Goal: Task Accomplishment & Management: Complete application form

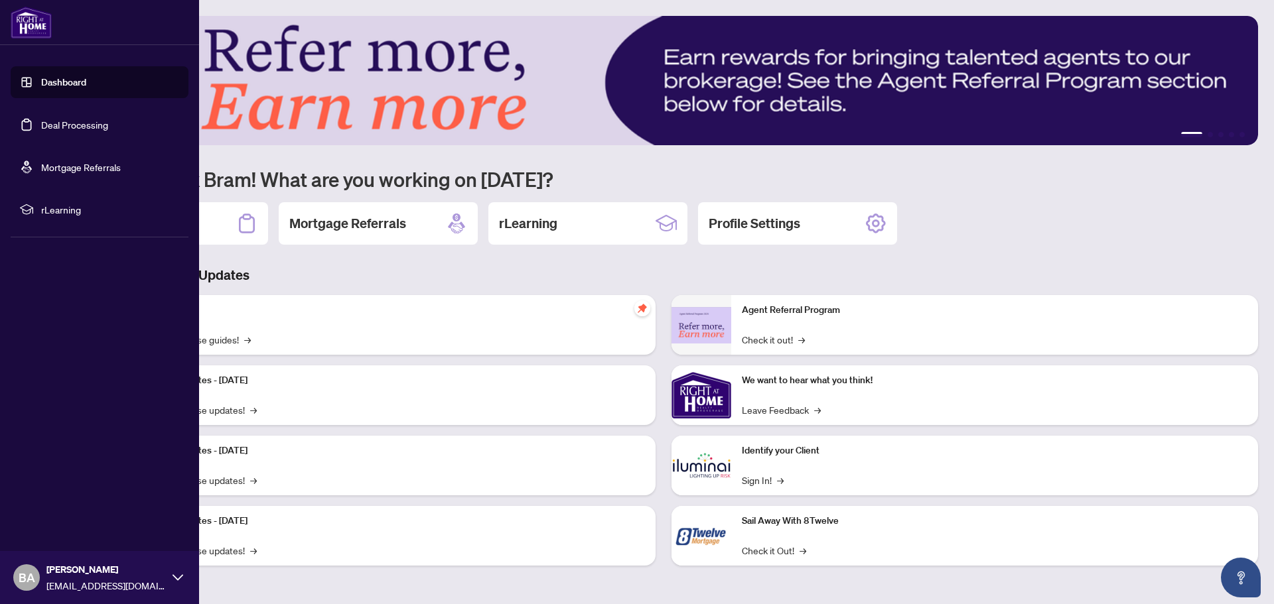
click at [60, 127] on link "Deal Processing" at bounding box center [74, 125] width 67 height 12
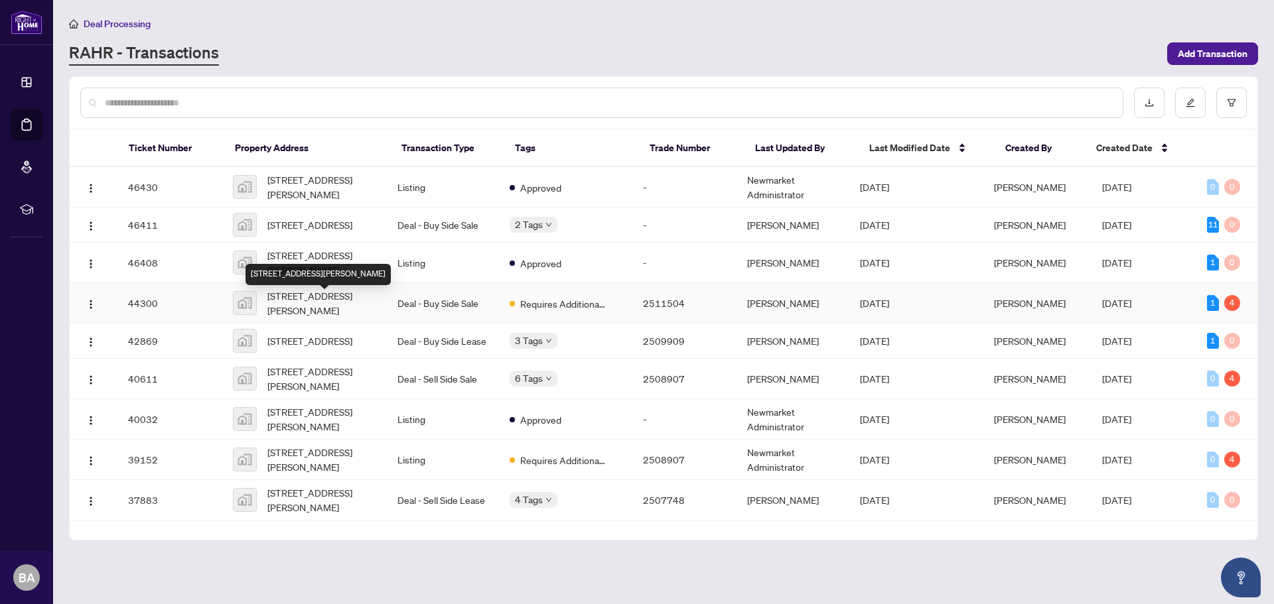
click at [309, 303] on span "[STREET_ADDRESS][PERSON_NAME]" at bounding box center [321, 303] width 109 height 29
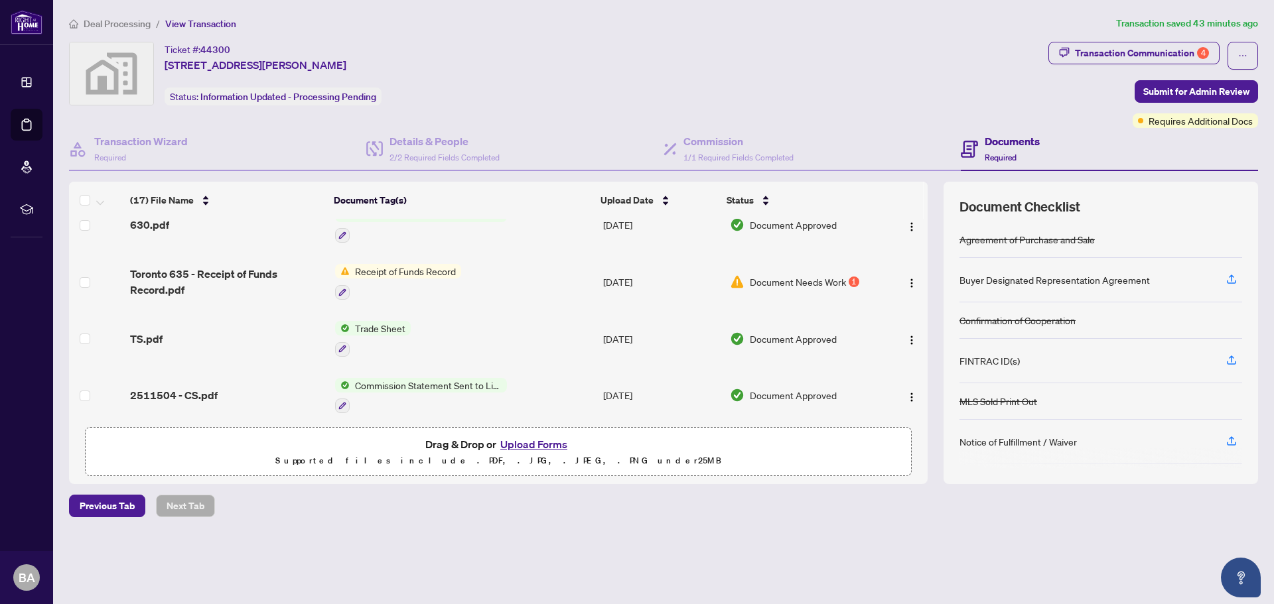
scroll to position [202, 0]
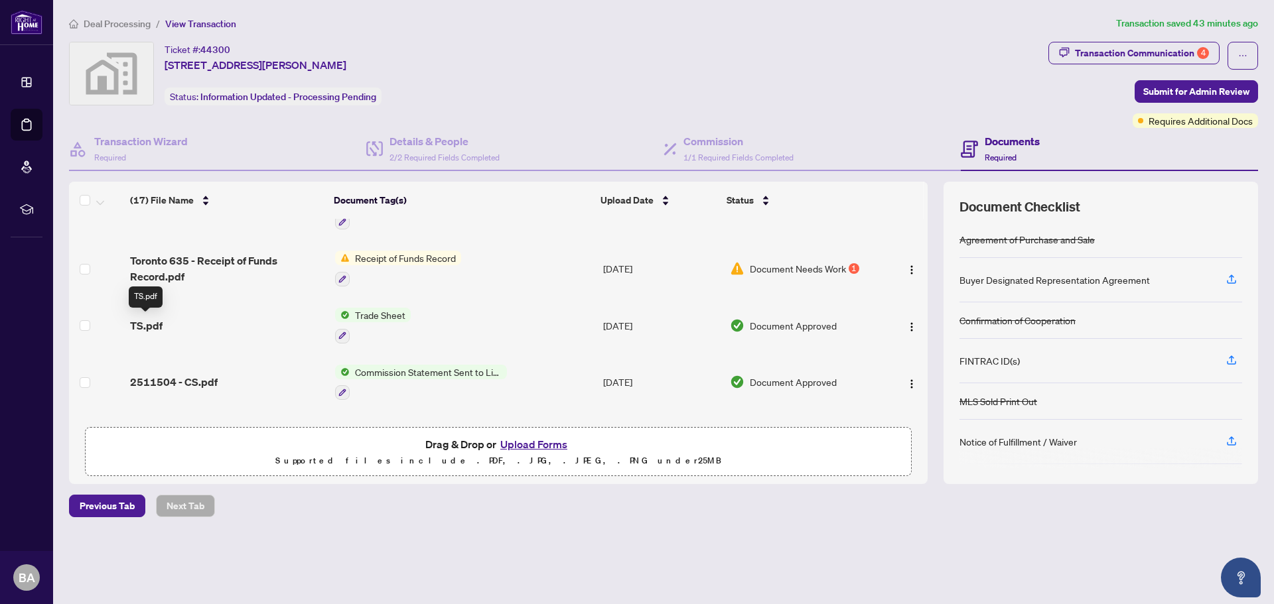
click at [155, 324] on span "TS.pdf" at bounding box center [146, 326] width 33 height 16
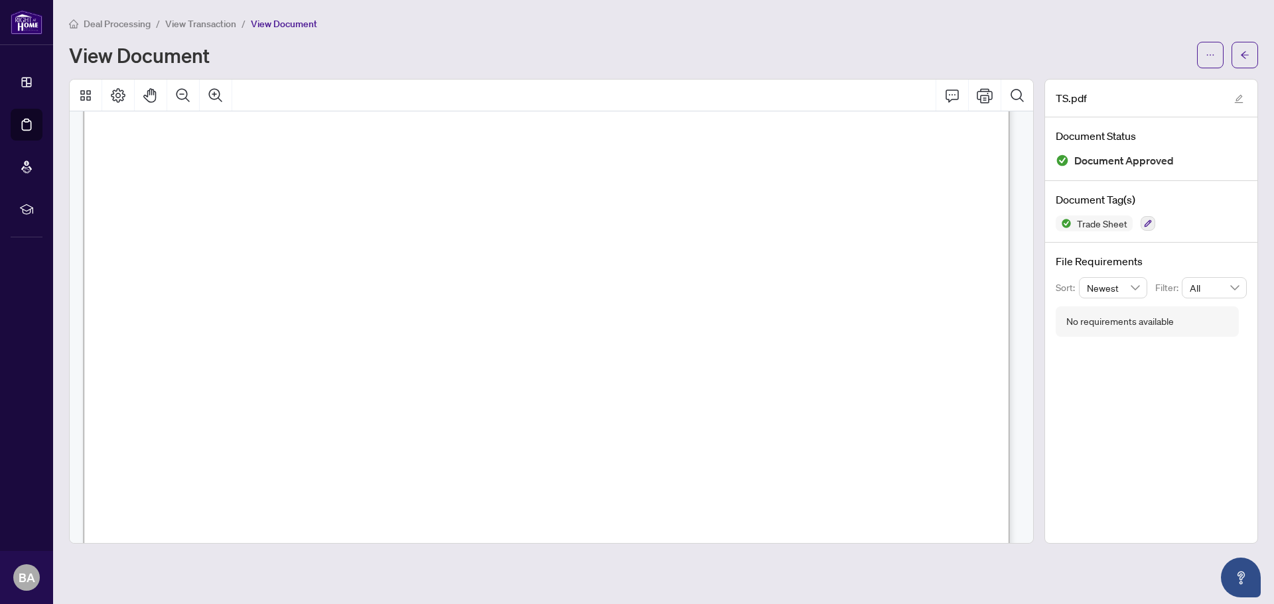
scroll to position [198, 0]
click at [1242, 48] on span "button" at bounding box center [1244, 54] width 9 height 21
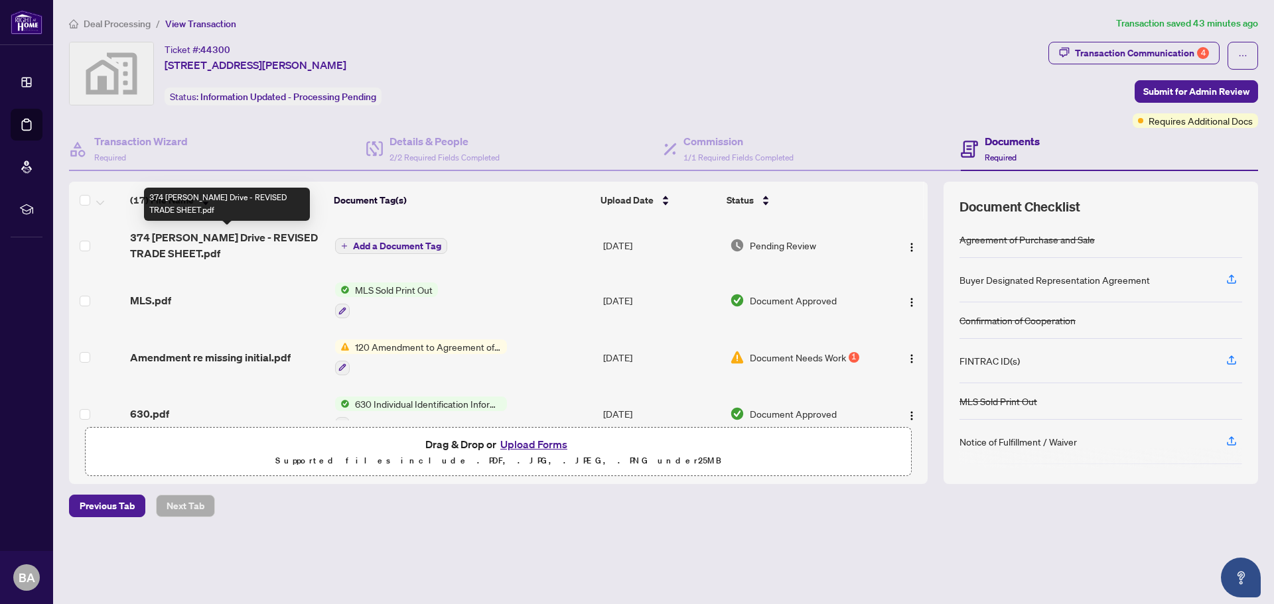
click at [202, 236] on span "374 [PERSON_NAME] Drive - REVISED TRADE SHEET.pdf" at bounding box center [227, 246] width 194 height 32
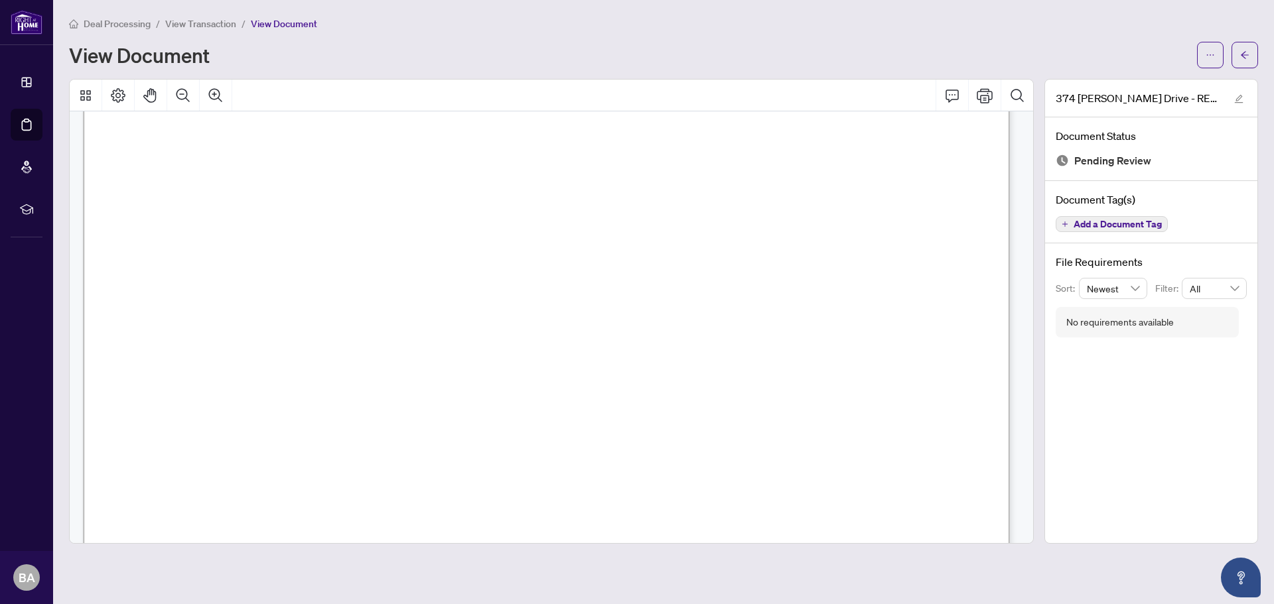
scroll to position [226, 0]
click at [1212, 62] on span "button" at bounding box center [1209, 54] width 9 height 21
click at [1140, 80] on span "Download" at bounding box center [1162, 83] width 101 height 15
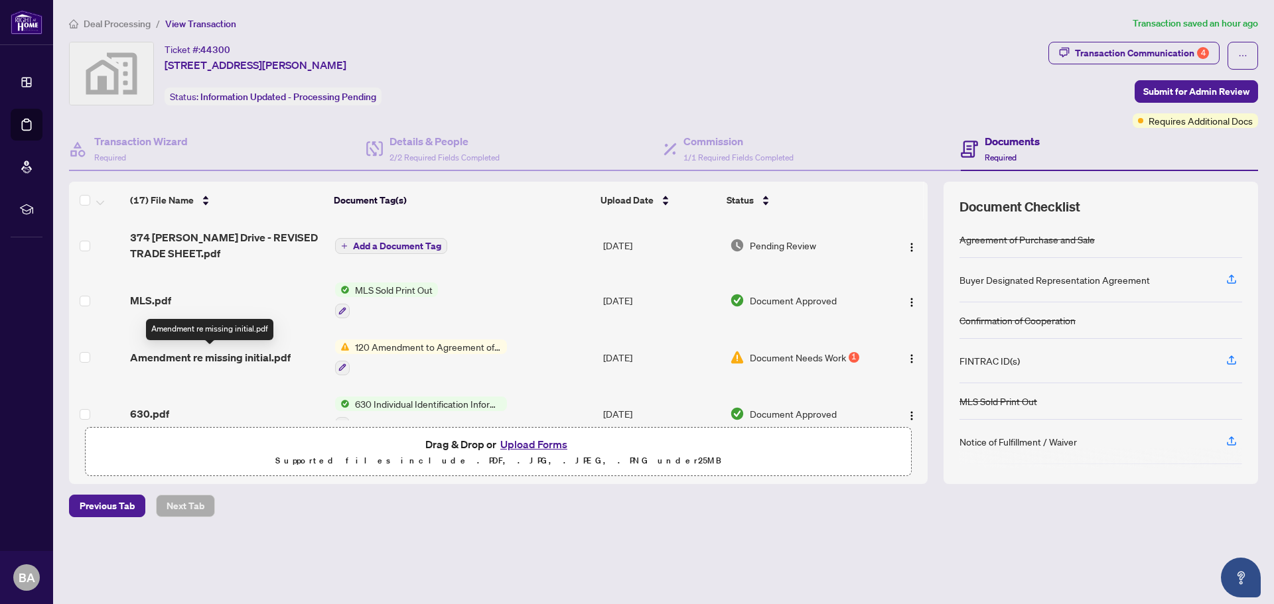
click at [217, 358] on span "Amendment re missing initial.pdf" at bounding box center [210, 358] width 161 height 16
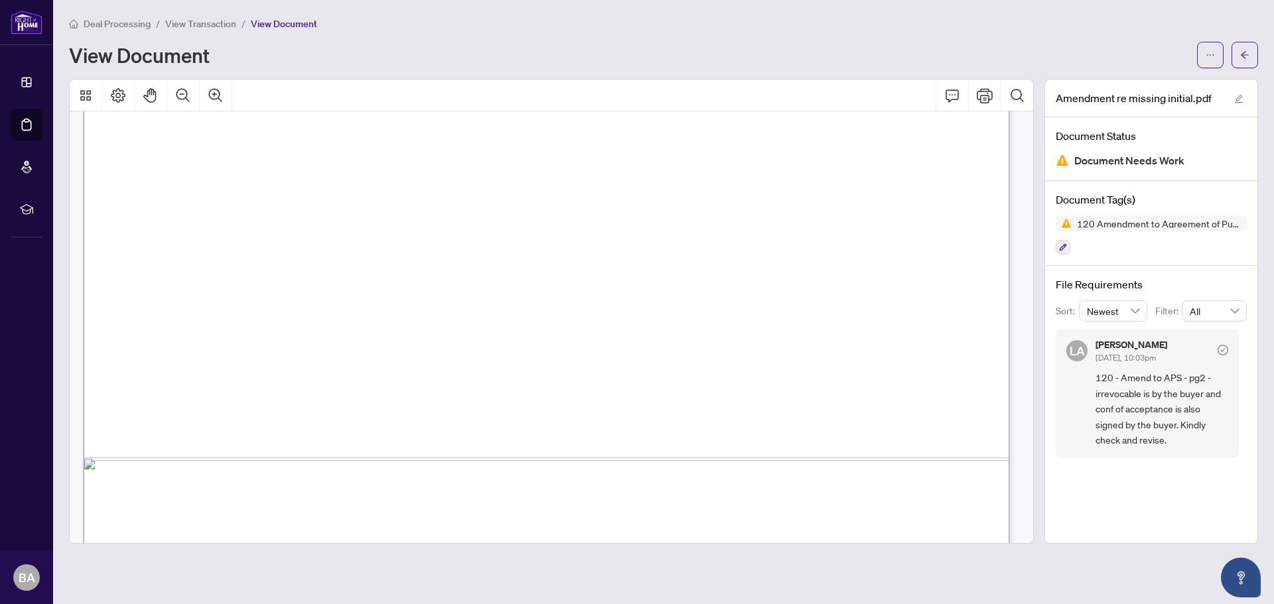
scroll to position [1924, 0]
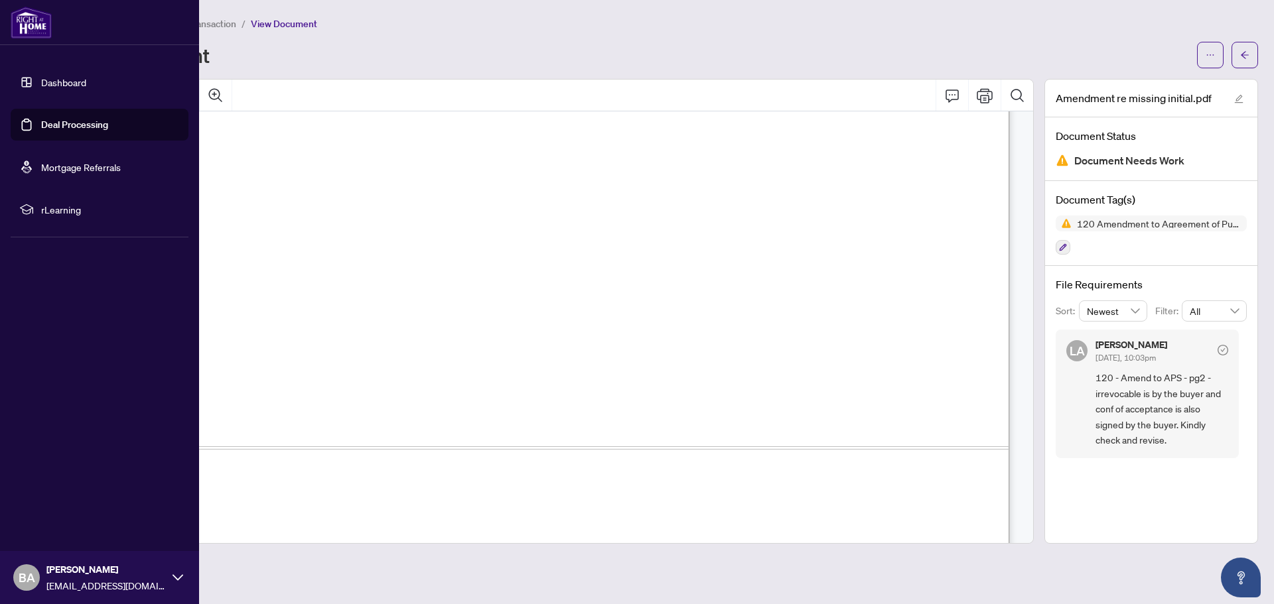
click at [90, 127] on link "Deal Processing" at bounding box center [74, 125] width 67 height 12
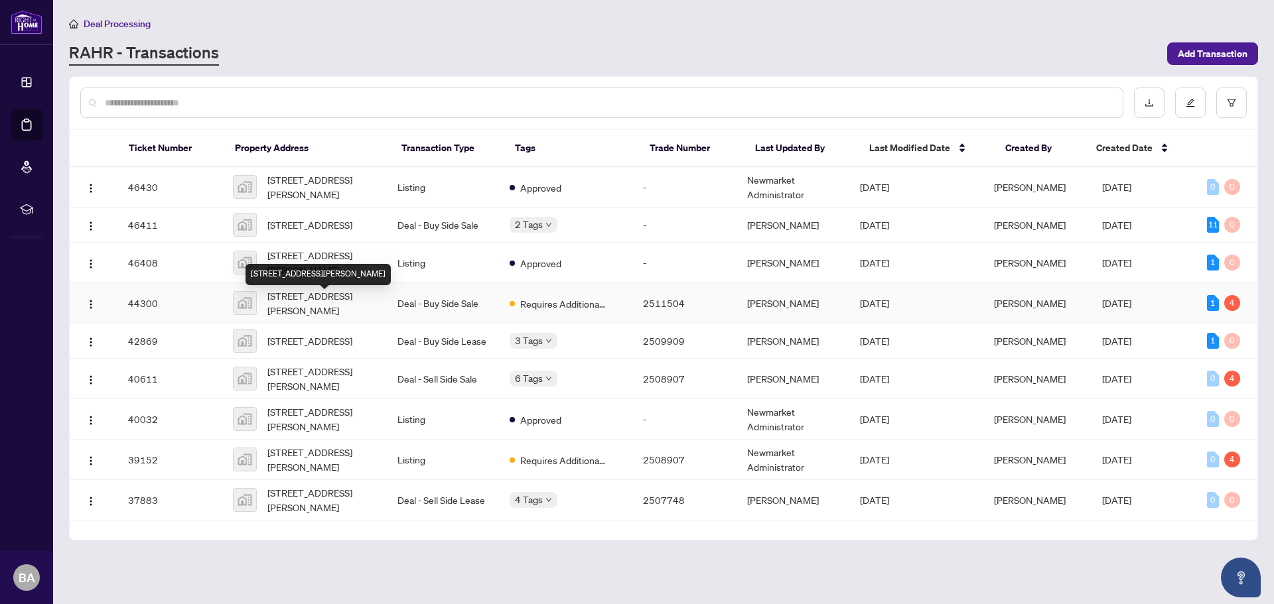
click at [339, 311] on span "[STREET_ADDRESS][PERSON_NAME]" at bounding box center [321, 303] width 109 height 29
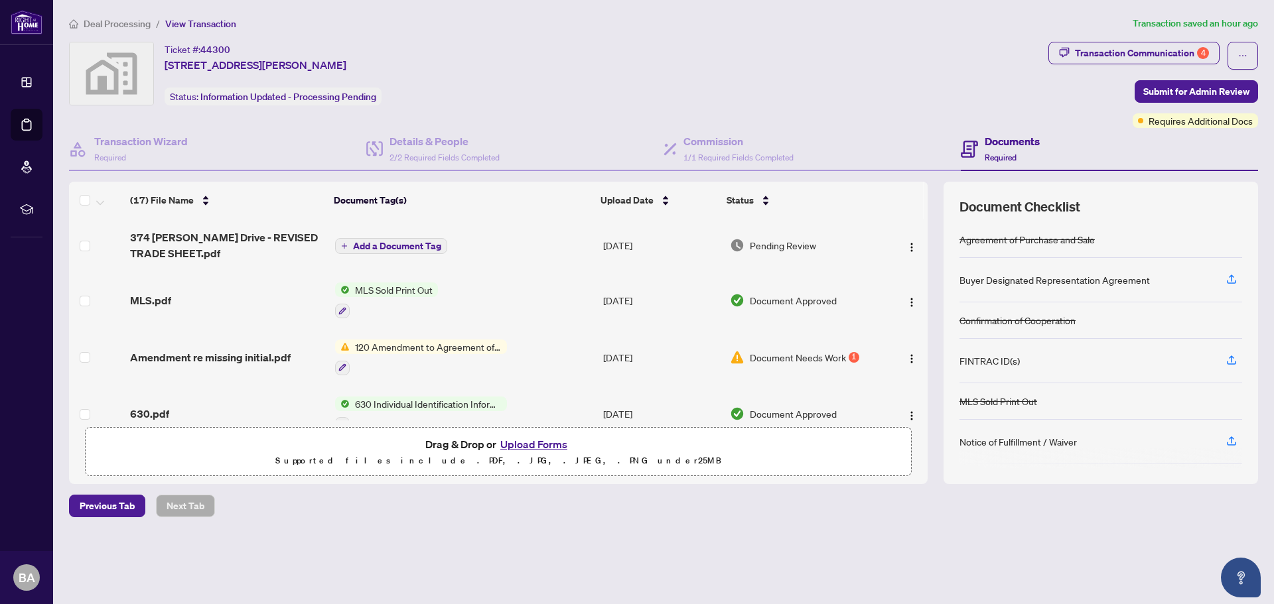
click at [829, 357] on span "Document Needs Work" at bounding box center [798, 357] width 96 height 15
click at [1138, 50] on div "Transaction Communication 4" at bounding box center [1142, 52] width 134 height 21
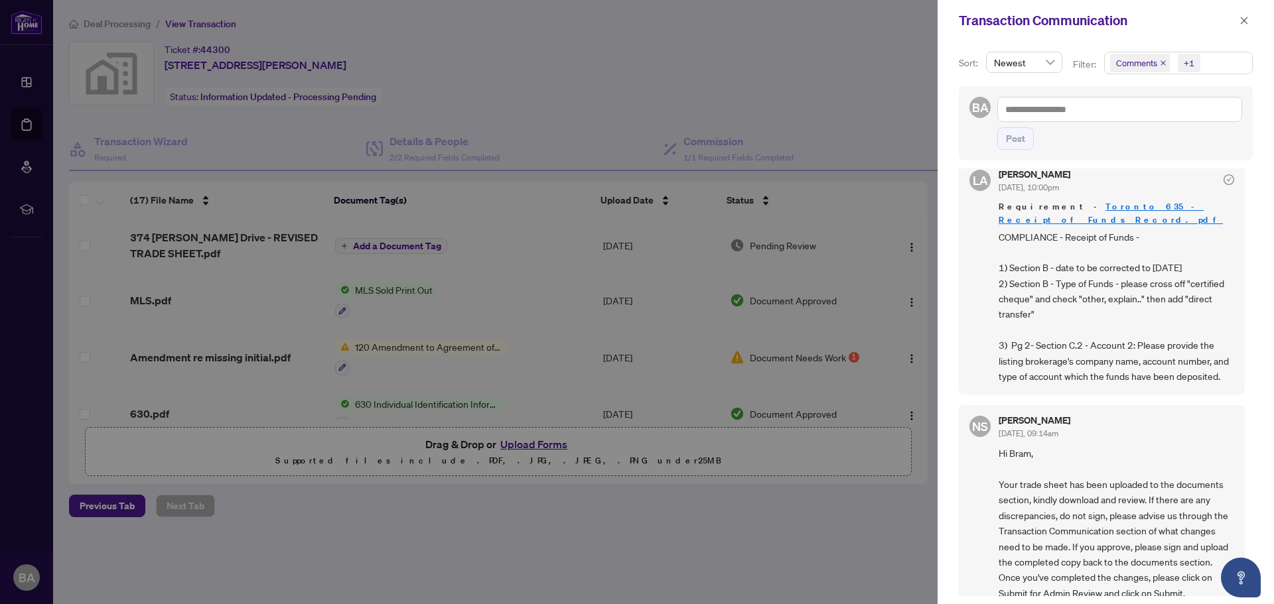
scroll to position [427, 0]
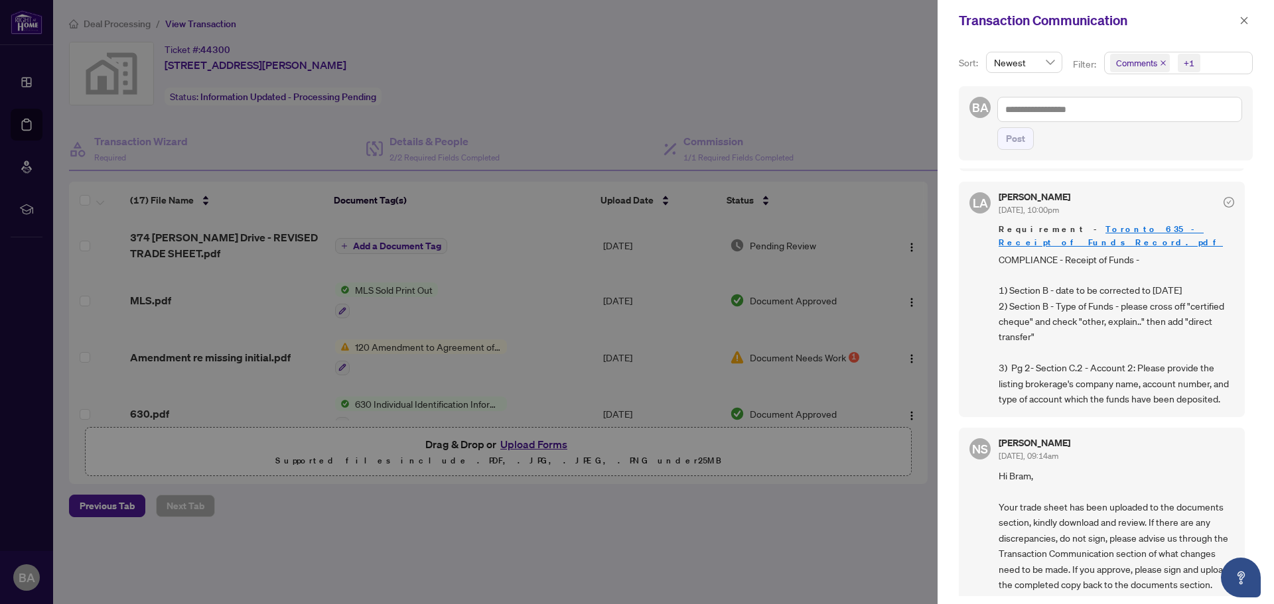
click at [924, 247] on div at bounding box center [637, 302] width 1274 height 604
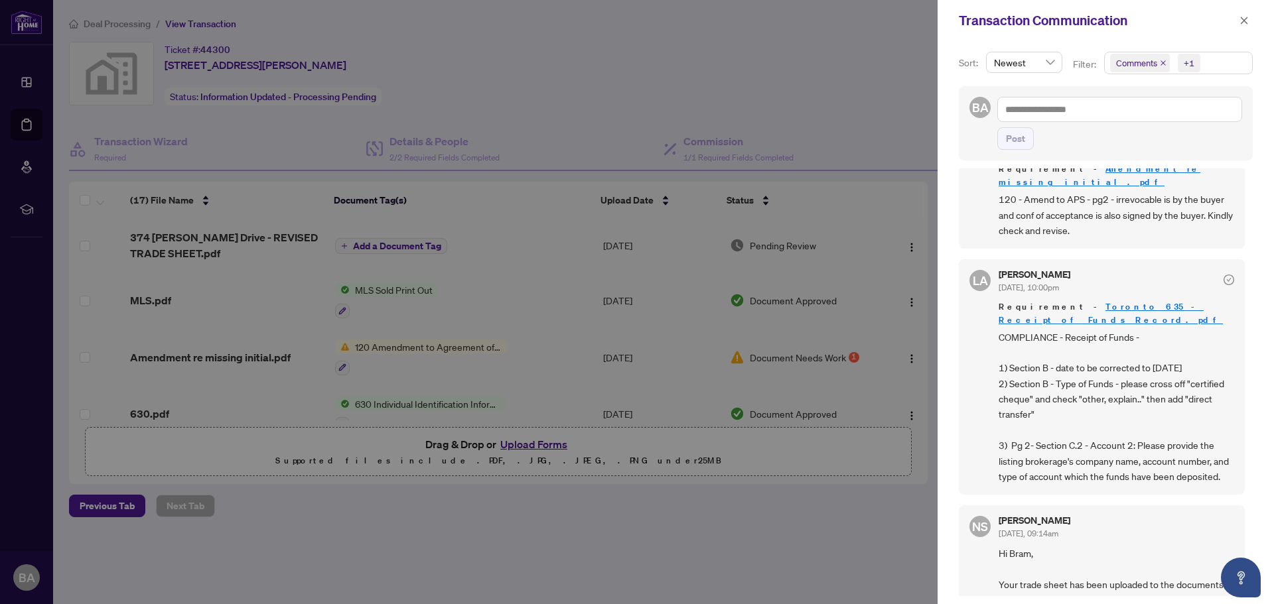
scroll to position [304, 0]
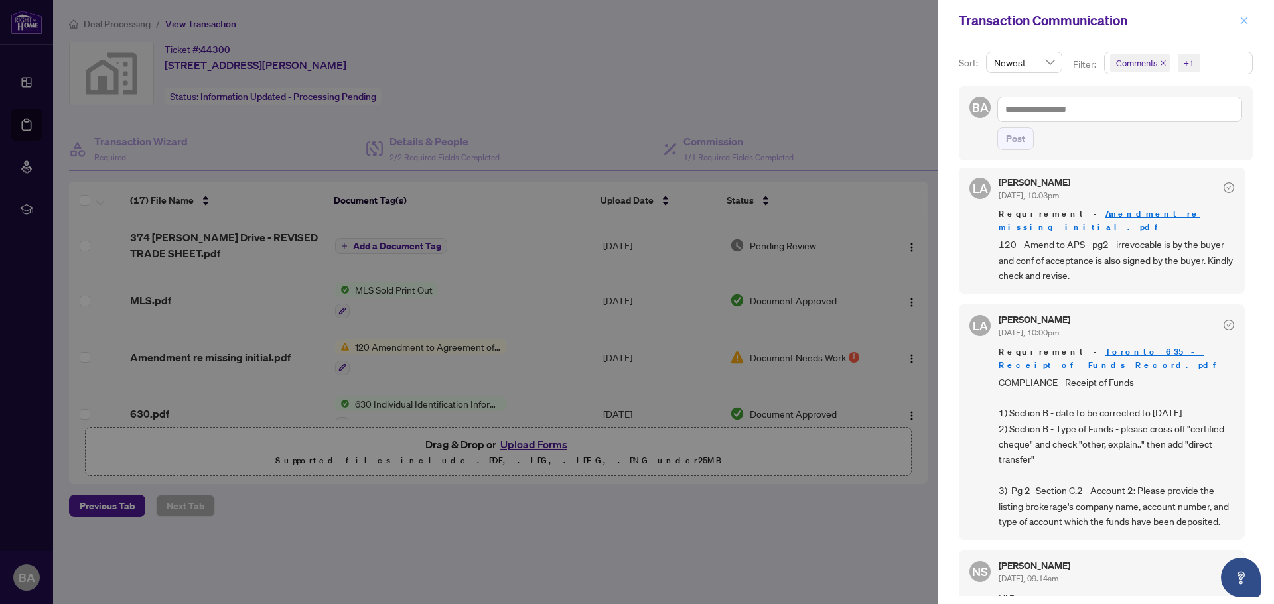
click at [1243, 24] on icon "close" at bounding box center [1243, 20] width 9 height 9
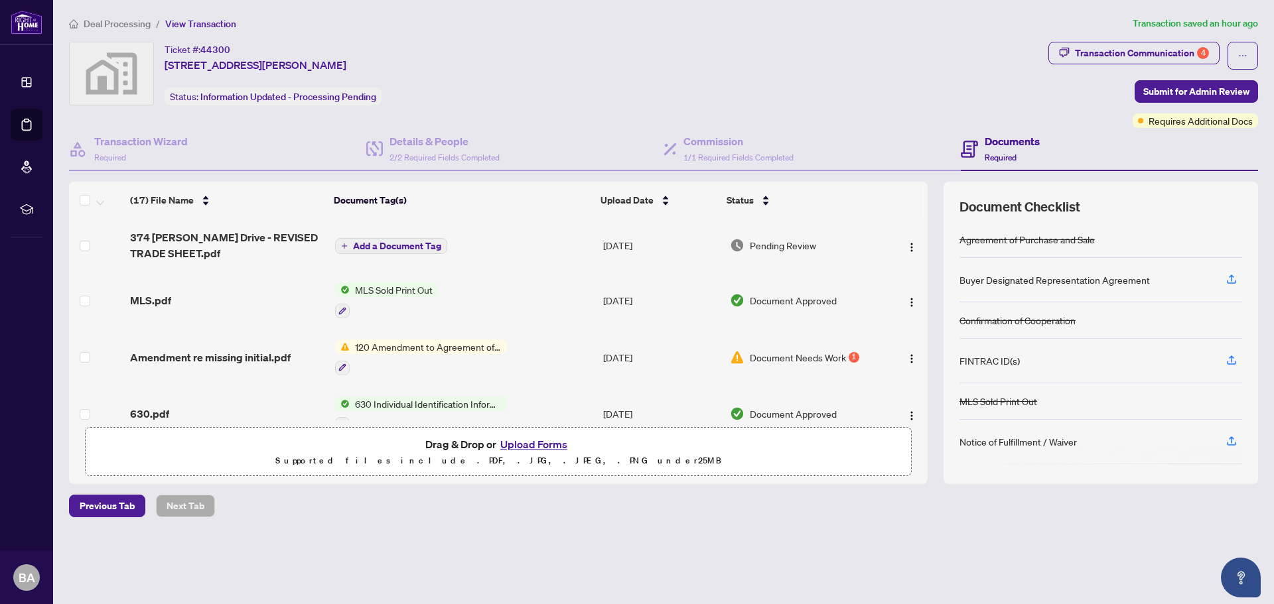
click at [426, 346] on span "120 Amendment to Agreement of Purchase and Sale" at bounding box center [428, 347] width 157 height 15
click at [267, 351] on span "Amendment re missing initial.pdf" at bounding box center [210, 358] width 161 height 16
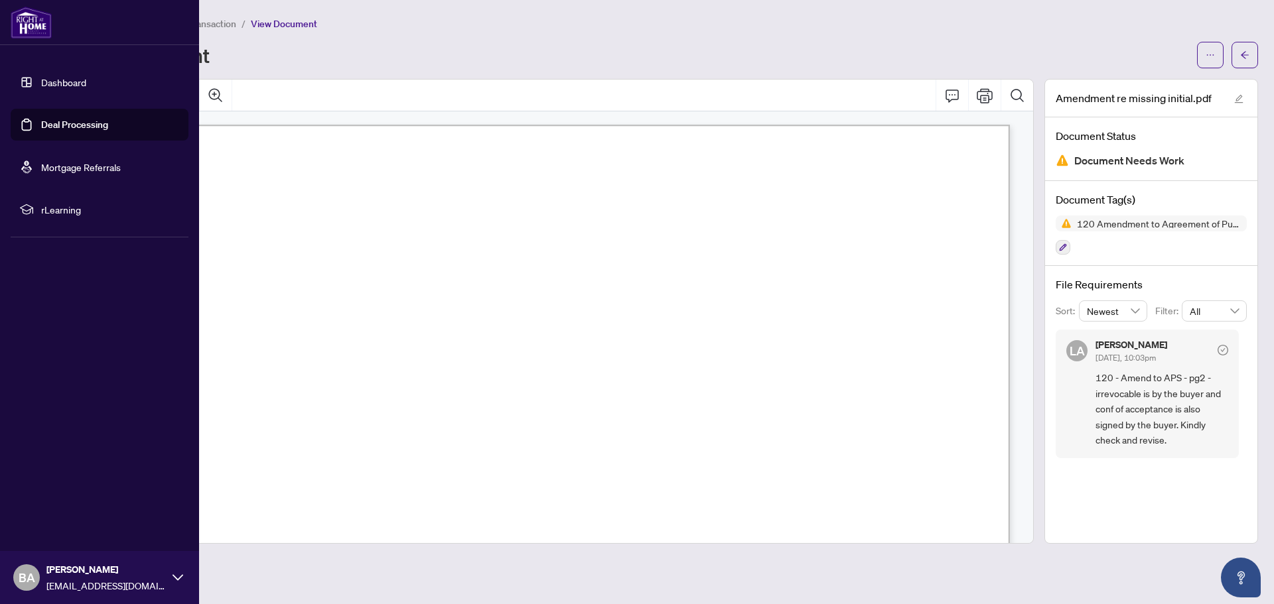
click at [75, 121] on link "Deal Processing" at bounding box center [74, 125] width 67 height 12
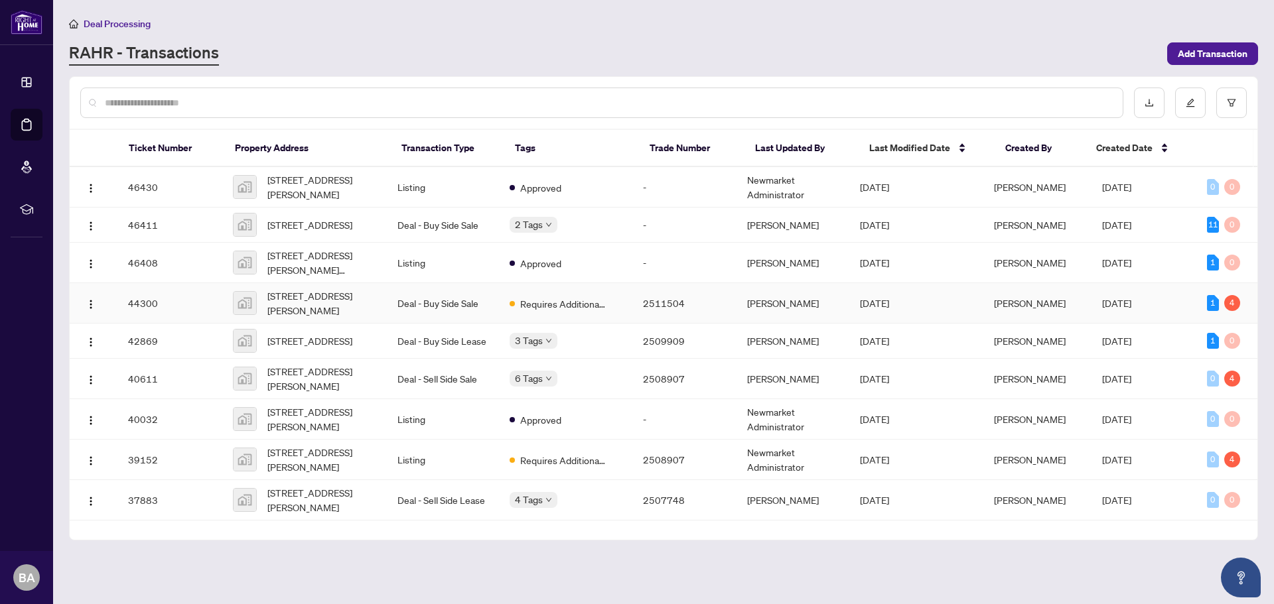
click at [322, 307] on span "[STREET_ADDRESS][PERSON_NAME]" at bounding box center [321, 303] width 109 height 29
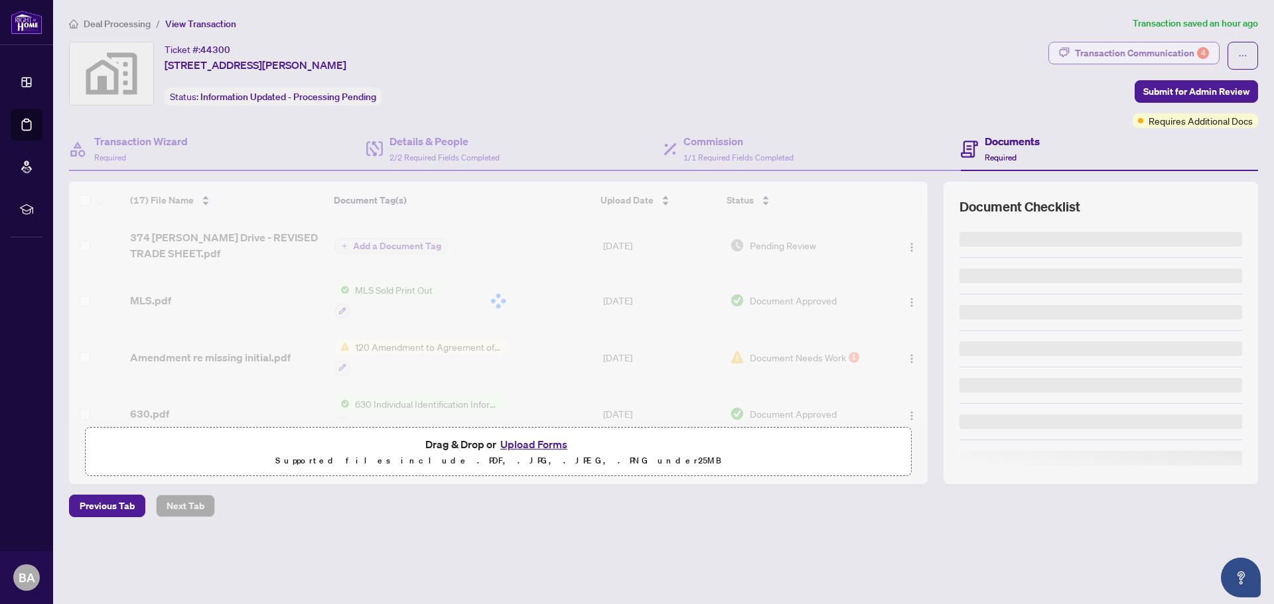
click at [1162, 51] on div "Transaction Communication 4" at bounding box center [1142, 52] width 134 height 21
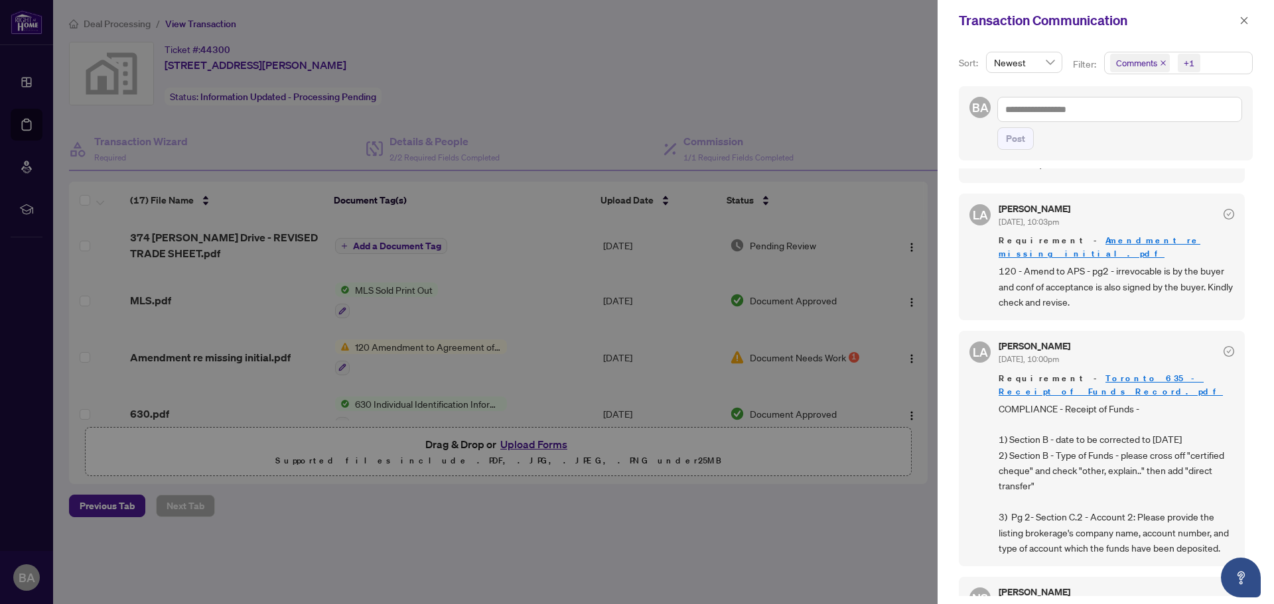
scroll to position [314, 0]
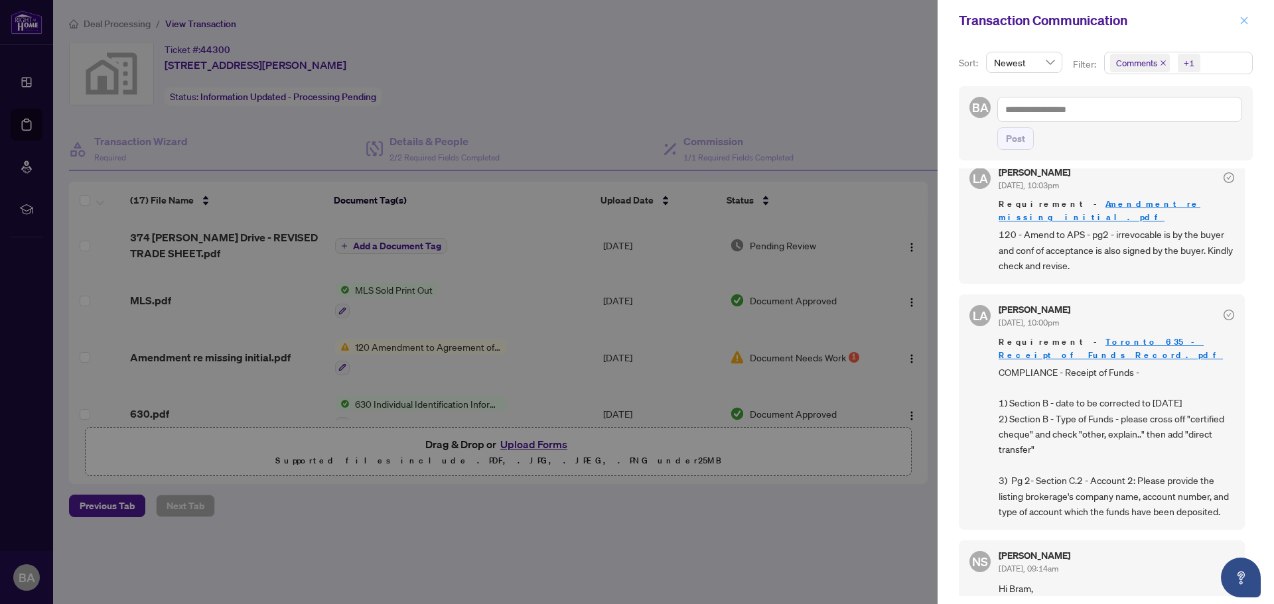
click at [1241, 23] on icon "close" at bounding box center [1243, 20] width 9 height 9
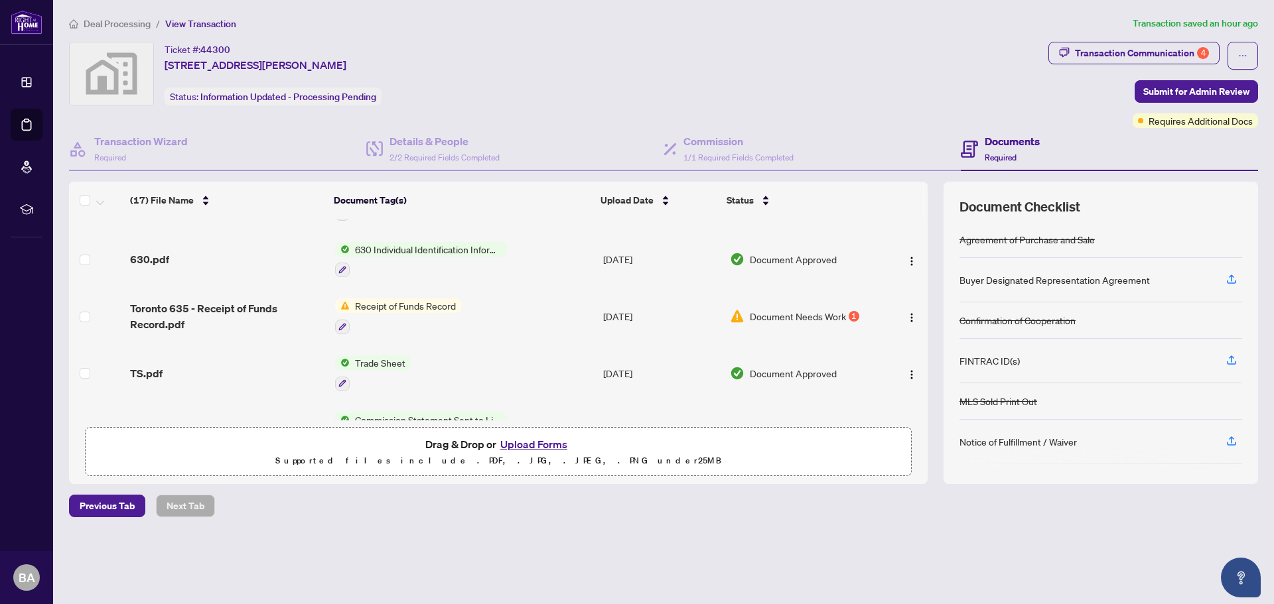
scroll to position [164, 0]
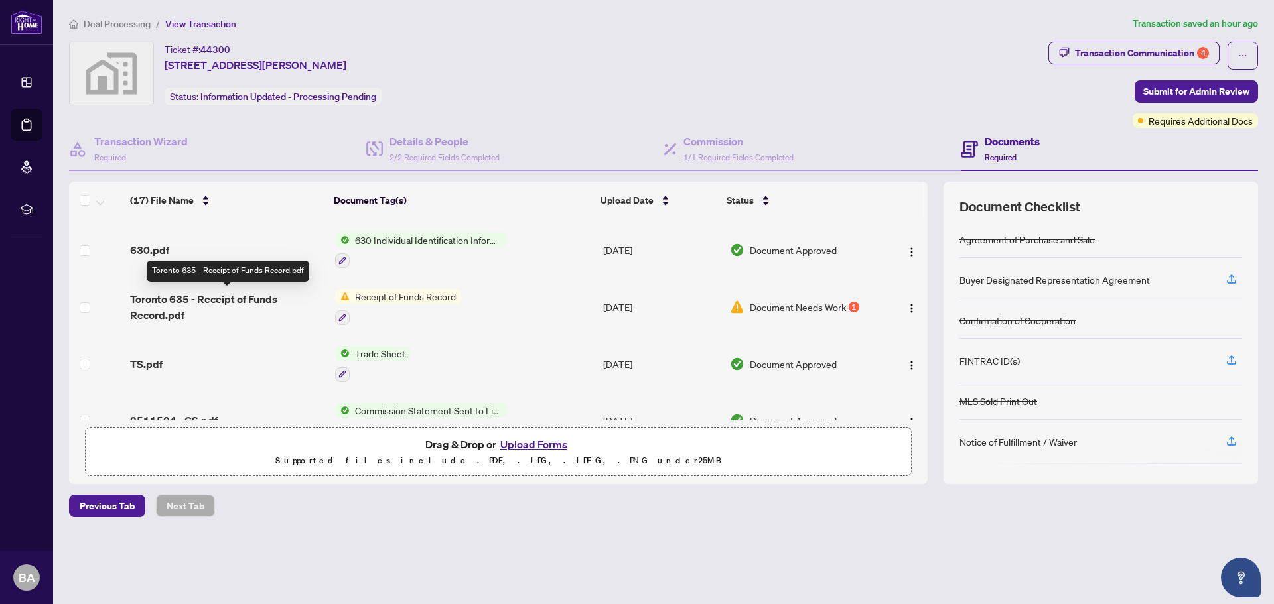
click at [190, 299] on span "Toronto 635 - Receipt of Funds Record.pdf" at bounding box center [227, 307] width 194 height 32
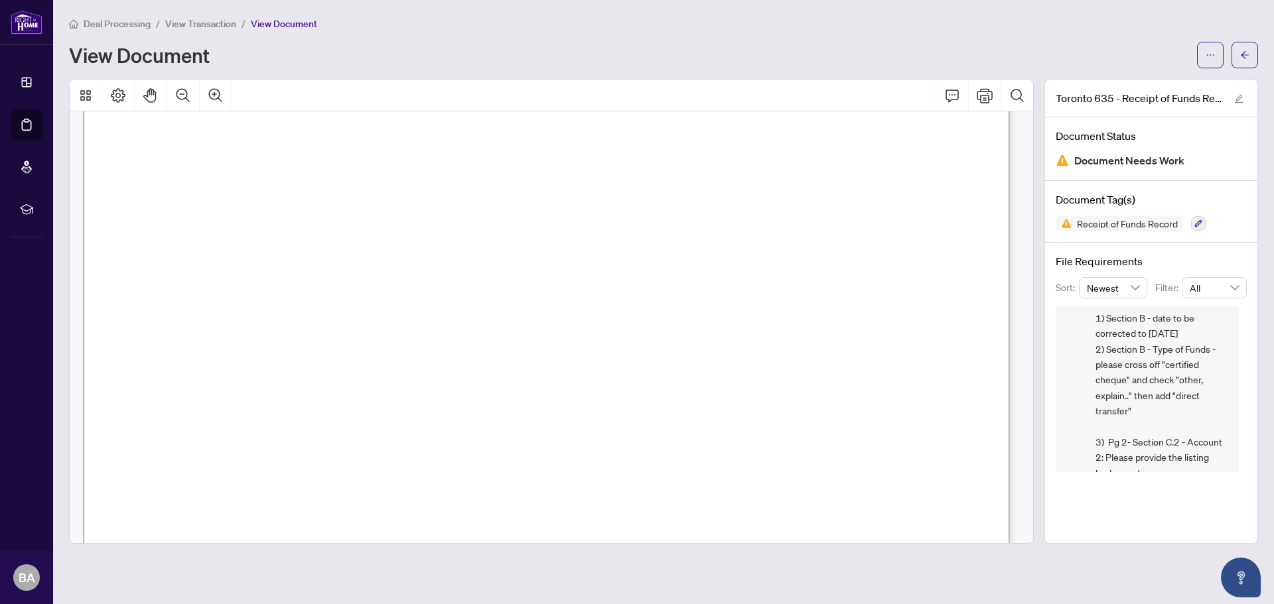
scroll to position [91, 0]
click at [250, 297] on span "✘" at bounding box center [245, 298] width 9 height 15
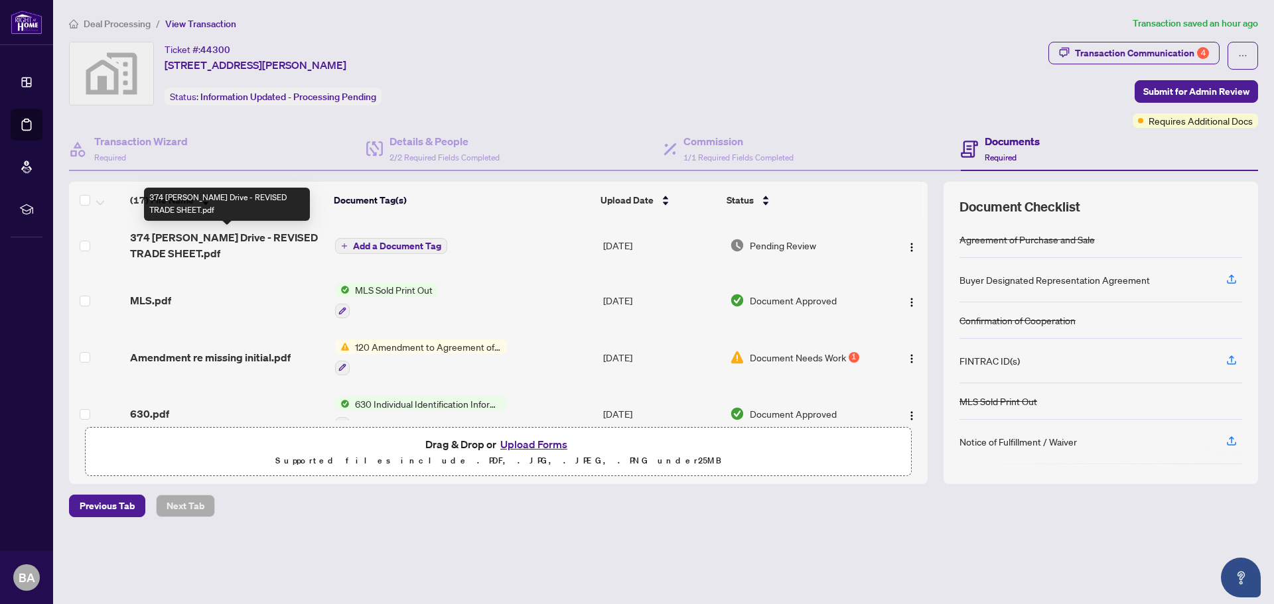
click at [192, 237] on span "374 [PERSON_NAME] Drive - REVISED TRADE SHEET.pdf" at bounding box center [227, 246] width 194 height 32
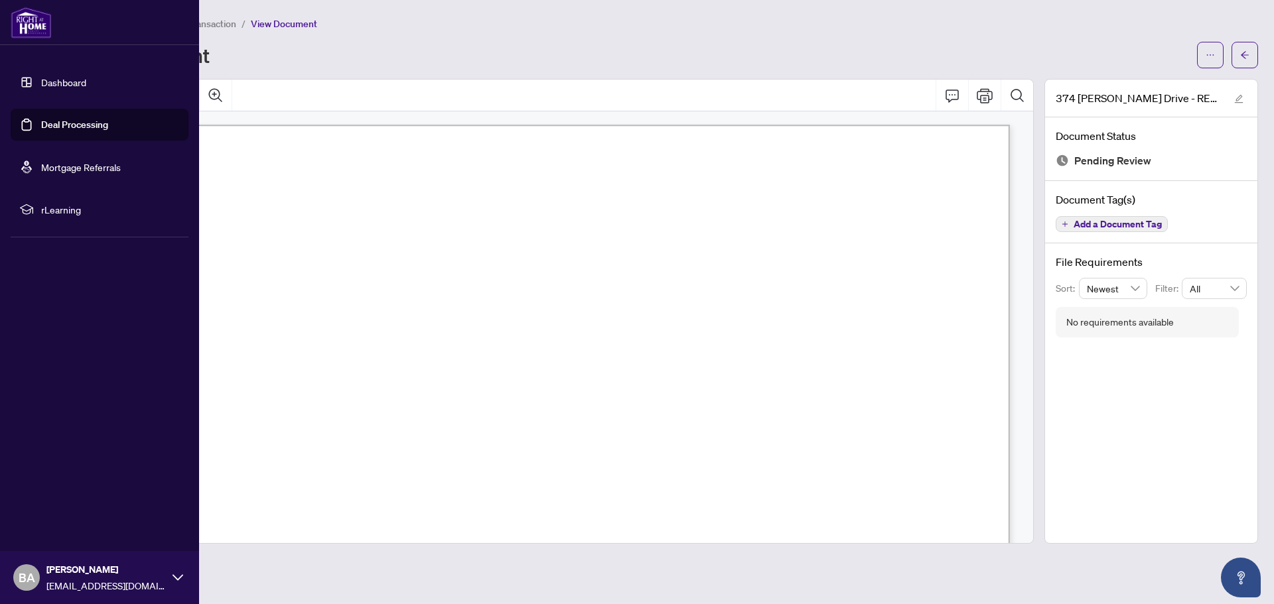
click at [73, 128] on link "Deal Processing" at bounding box center [74, 125] width 67 height 12
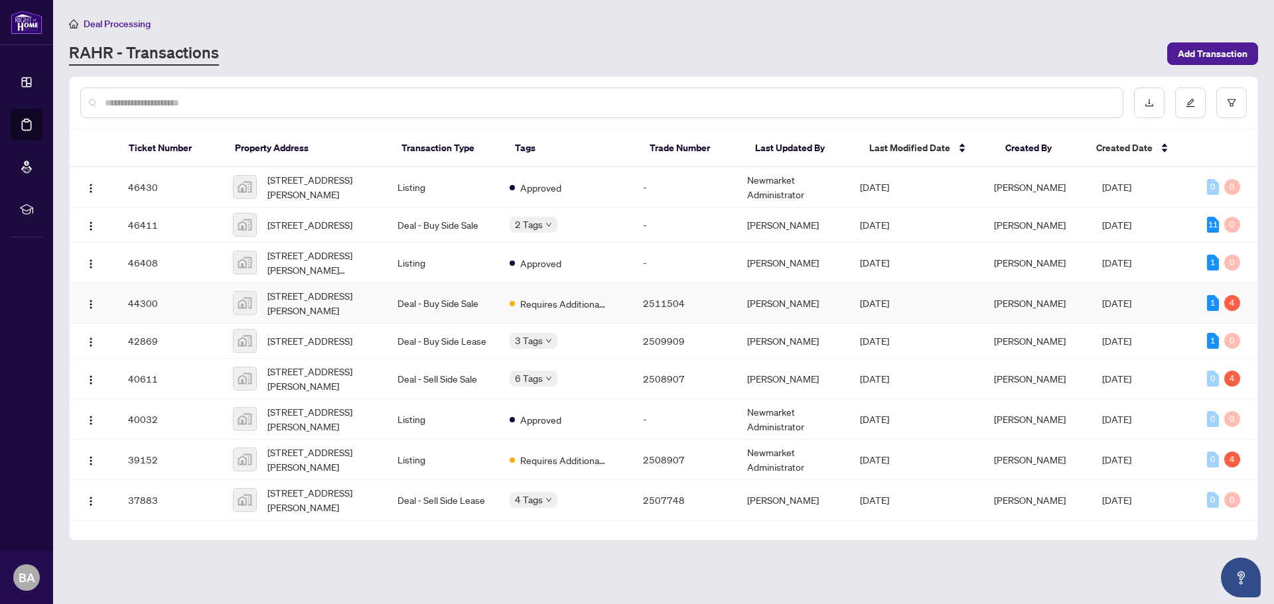
click at [326, 315] on span "[STREET_ADDRESS][PERSON_NAME]" at bounding box center [321, 303] width 109 height 29
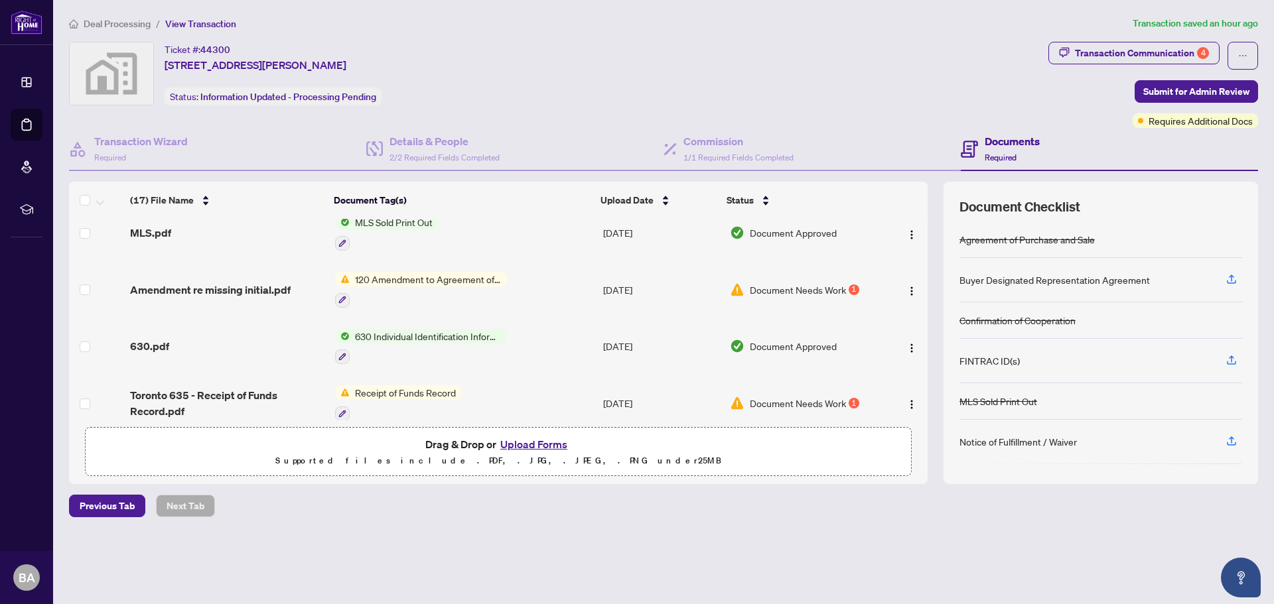
scroll to position [84, 0]
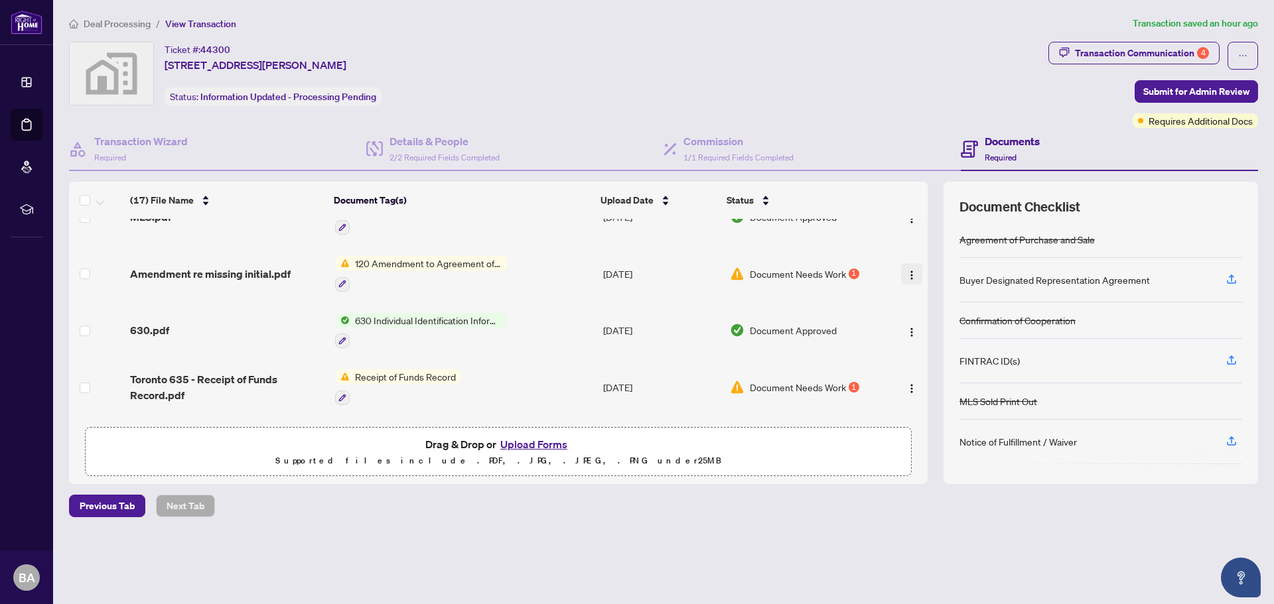
click at [908, 271] on img "button" at bounding box center [911, 275] width 11 height 11
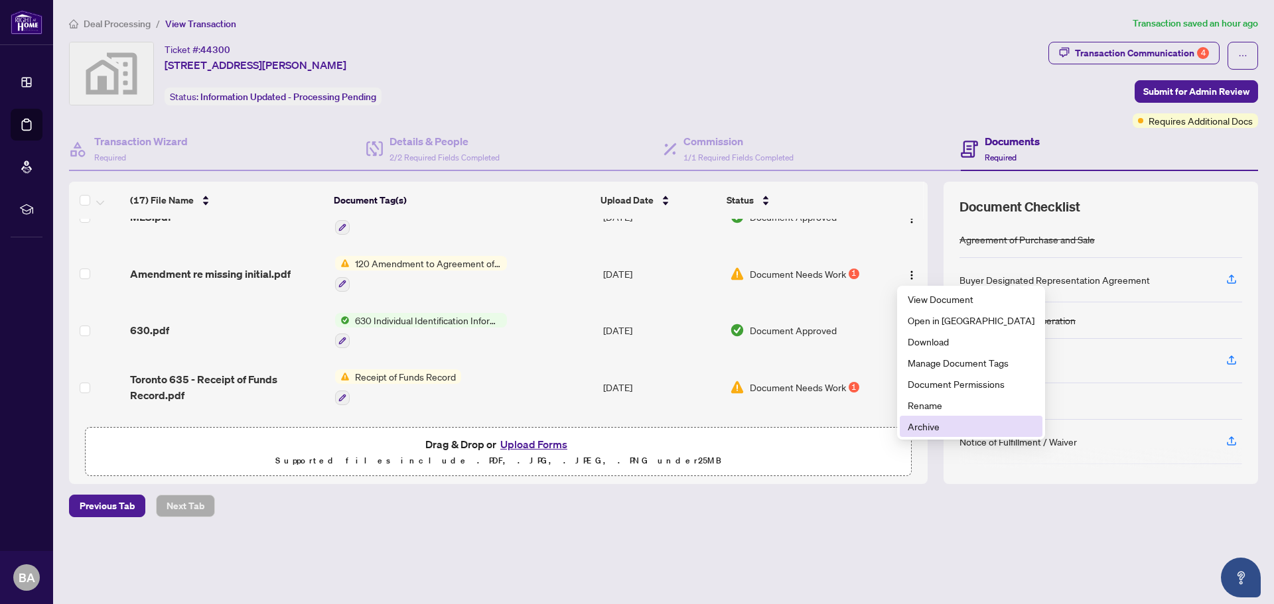
click at [941, 425] on span "Archive" at bounding box center [971, 426] width 127 height 15
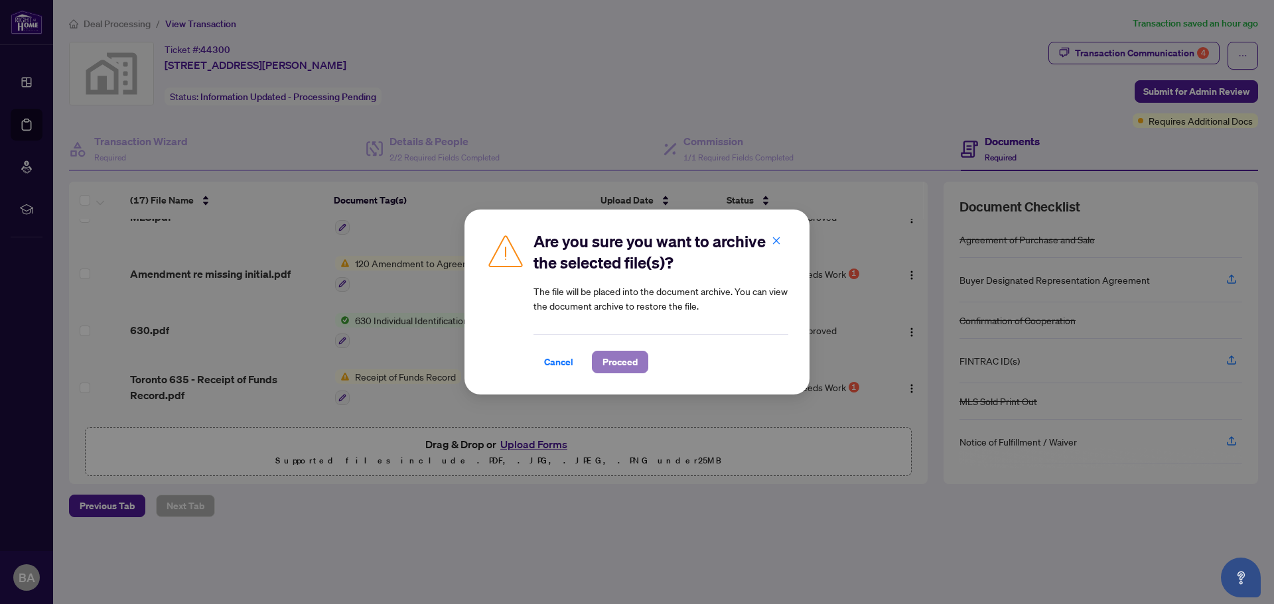
click at [620, 360] on span "Proceed" at bounding box center [619, 362] width 35 height 21
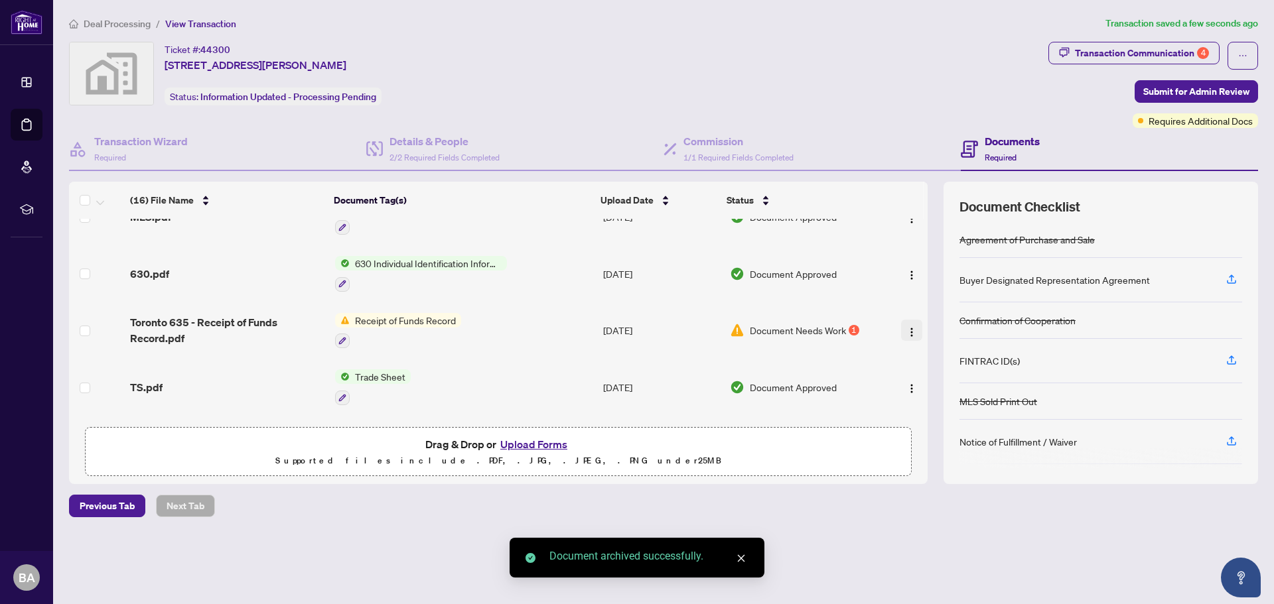
click at [910, 331] on img "button" at bounding box center [911, 332] width 11 height 11
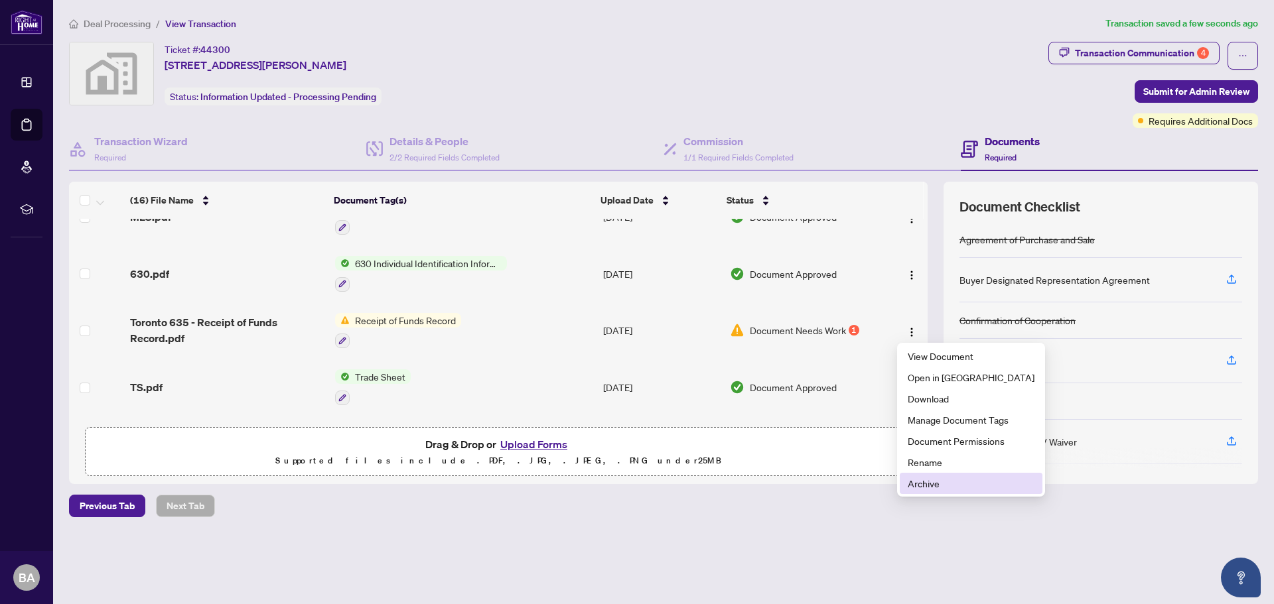
click at [925, 483] on span "Archive" at bounding box center [971, 483] width 127 height 15
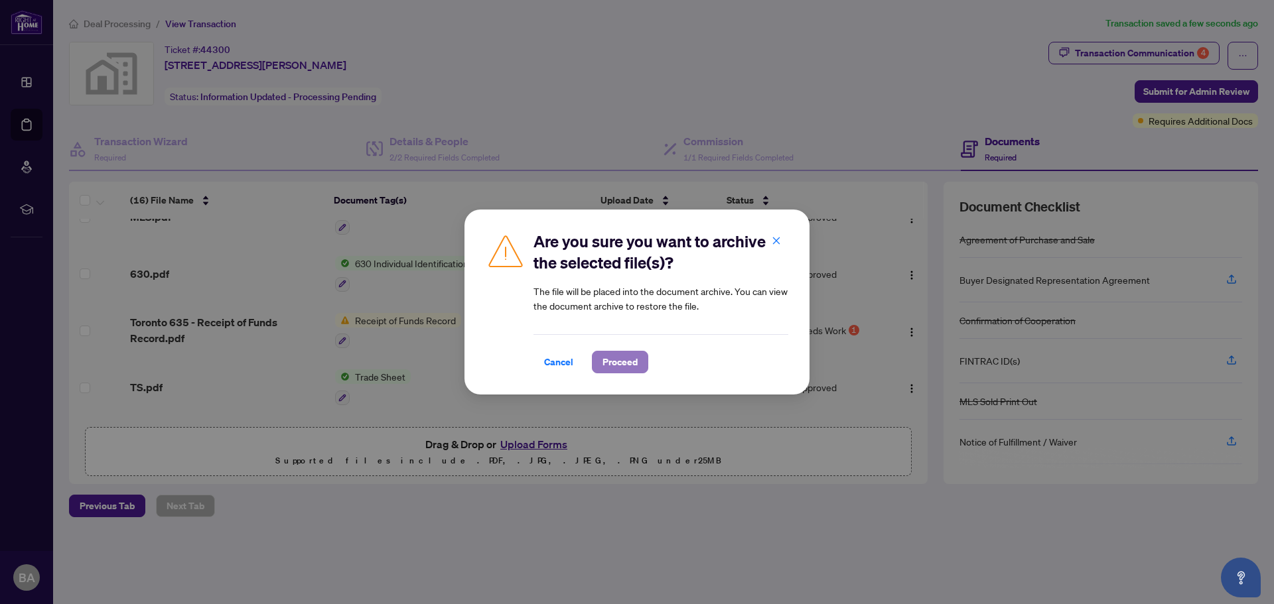
click at [614, 366] on span "Proceed" at bounding box center [619, 362] width 35 height 21
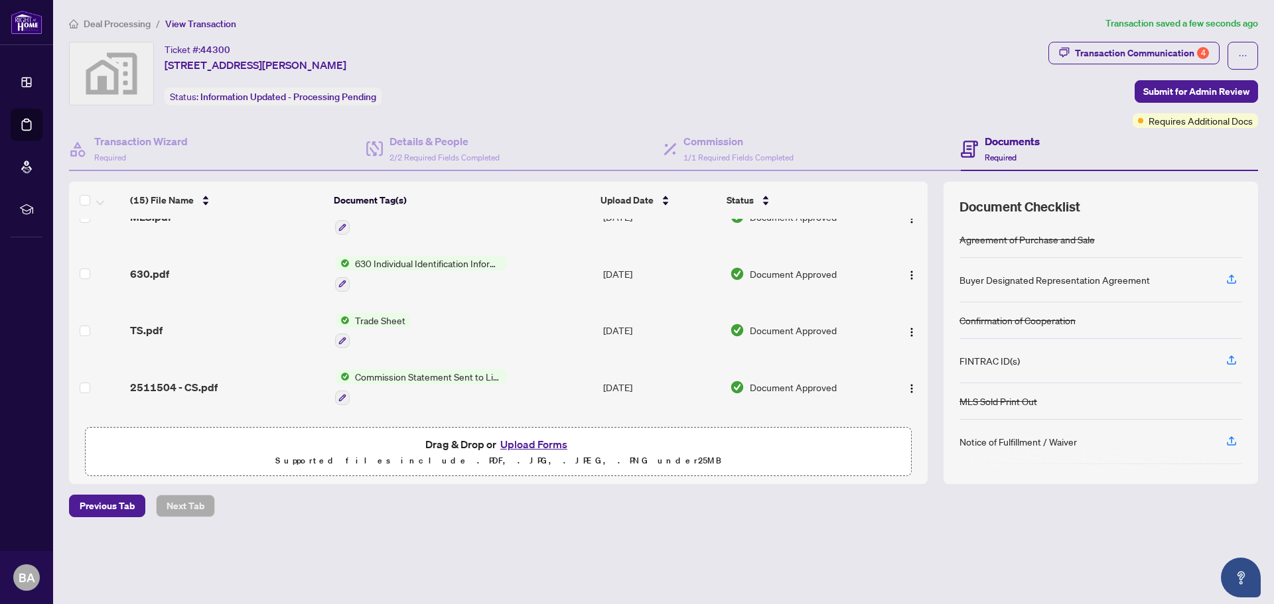
click at [525, 441] on button "Upload Forms" at bounding box center [533, 444] width 75 height 17
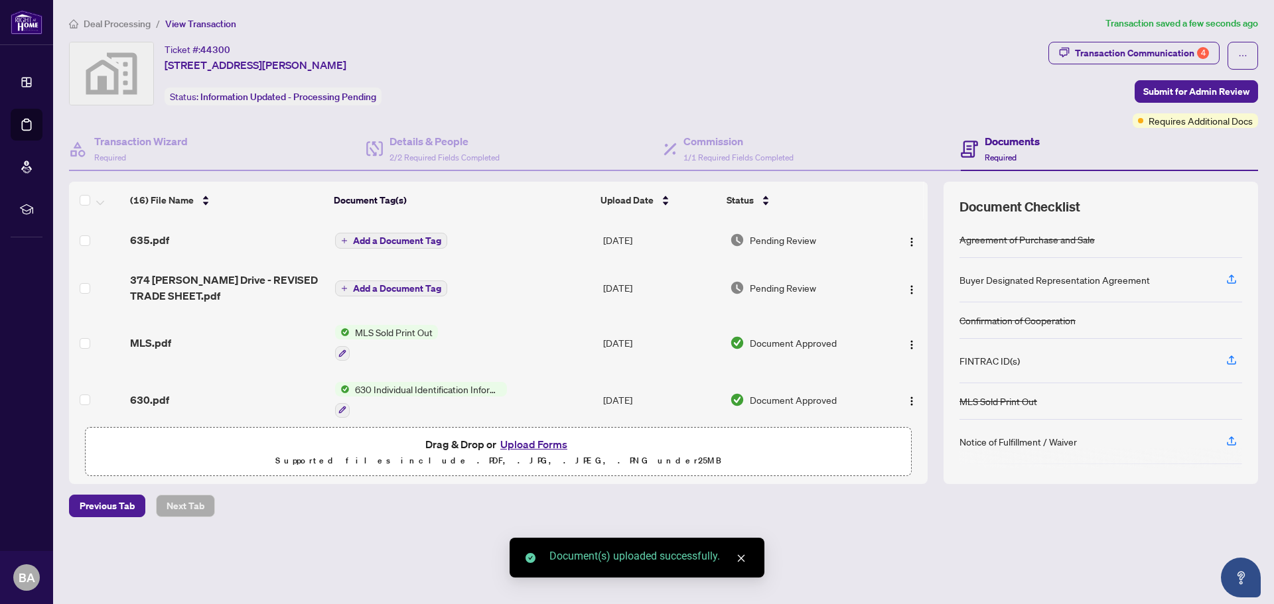
click at [399, 238] on span "Add a Document Tag" at bounding box center [397, 240] width 88 height 9
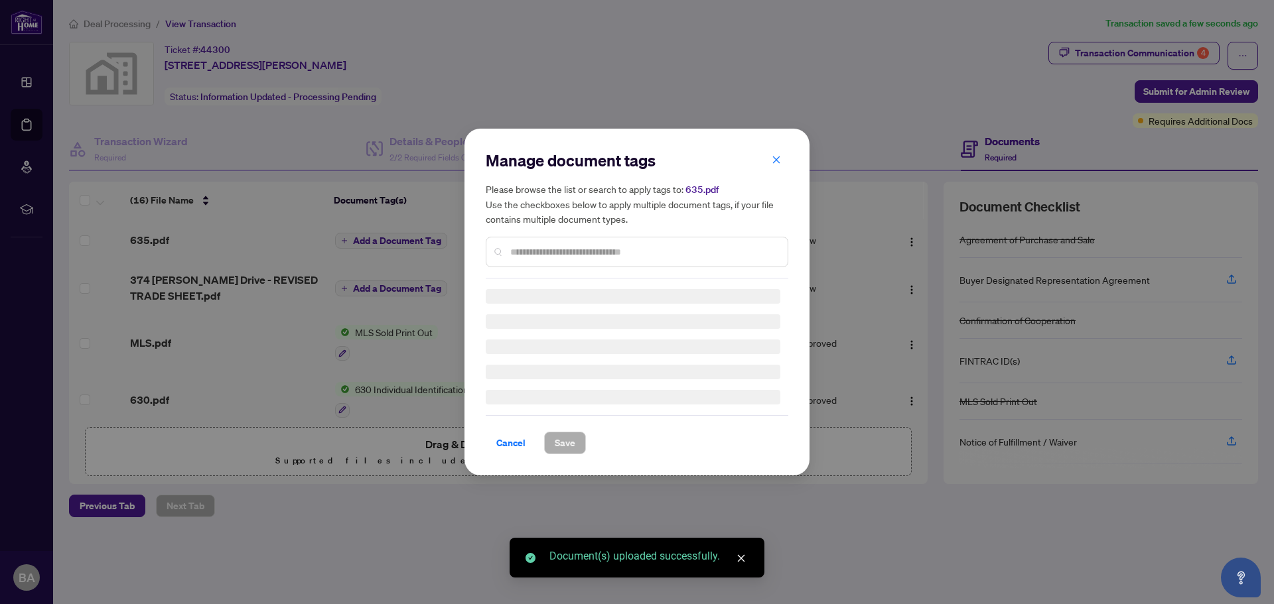
click at [563, 245] on div "Manage document tags Please browse the list or search to apply tags to: 635.pdf…" at bounding box center [637, 214] width 303 height 129
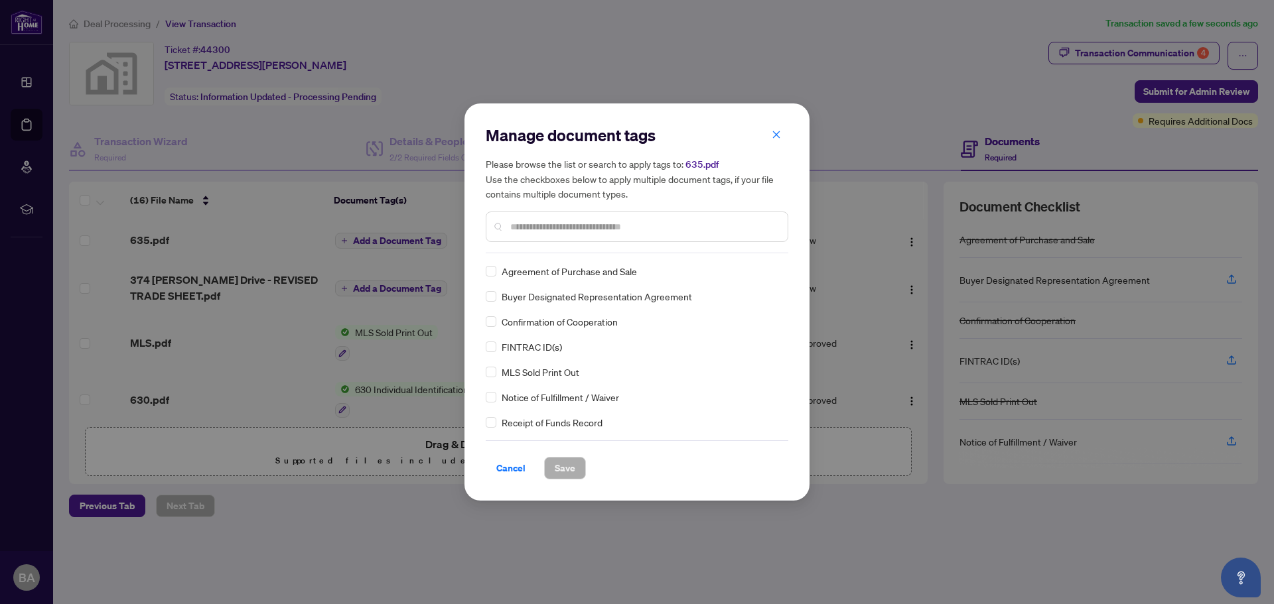
click at [564, 226] on input "text" at bounding box center [643, 227] width 267 height 15
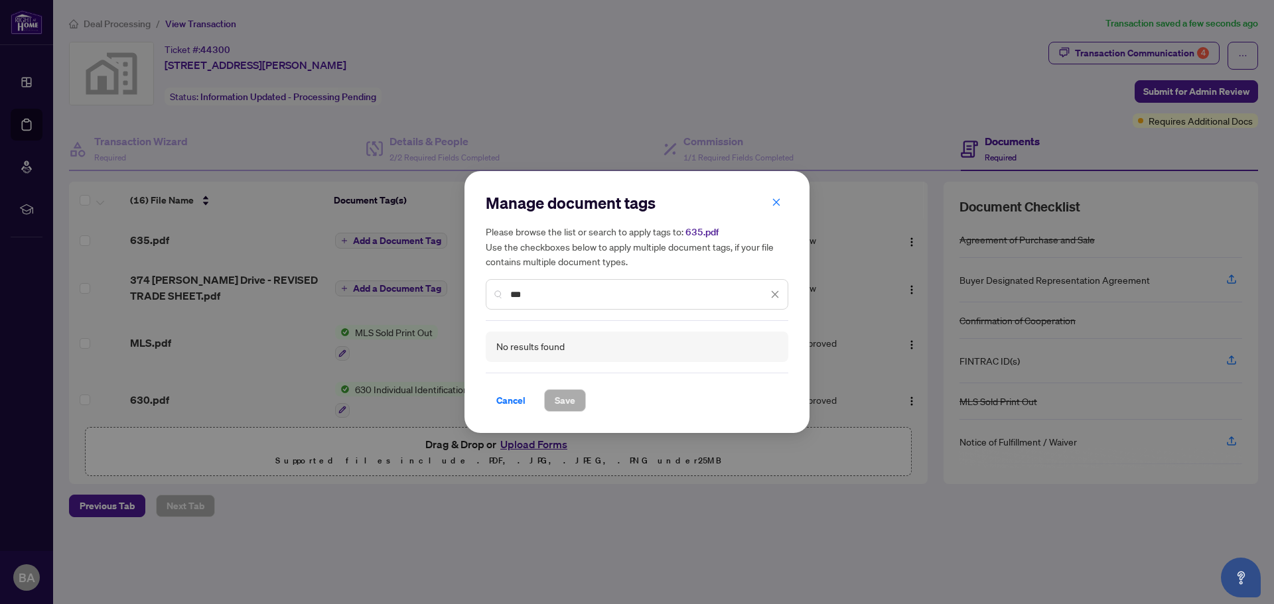
drag, startPoint x: 531, startPoint y: 295, endPoint x: 499, endPoint y: 295, distance: 32.5
click at [499, 295] on div "***" at bounding box center [637, 294] width 303 height 31
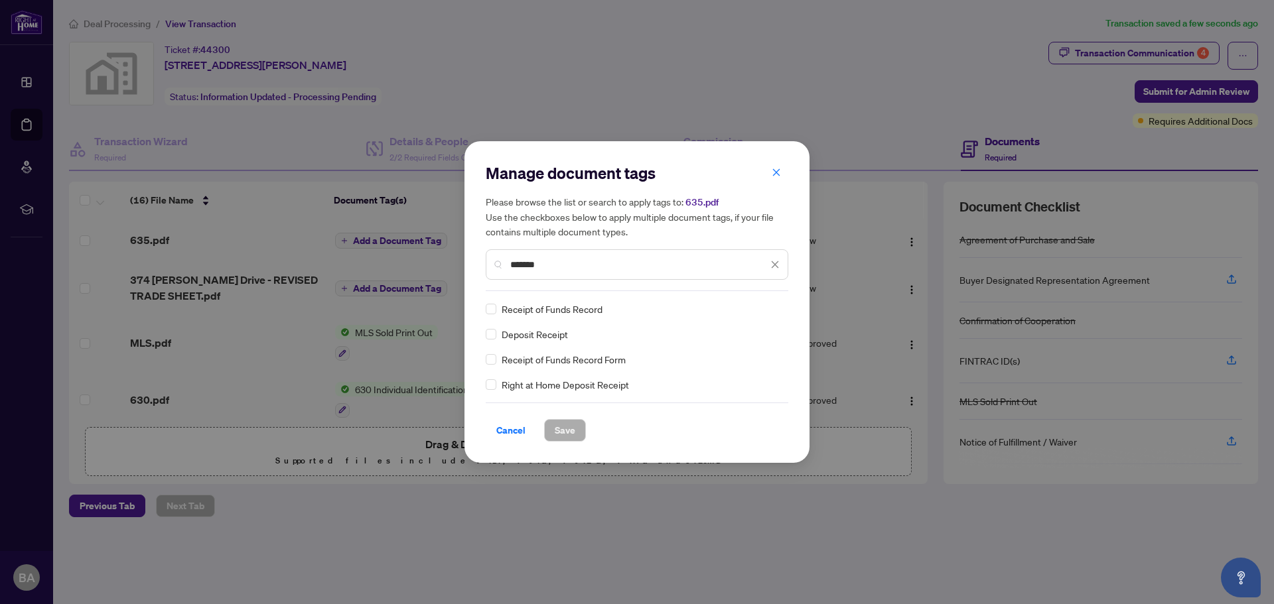
type input "******"
click at [569, 427] on span "Save" at bounding box center [565, 430] width 21 height 21
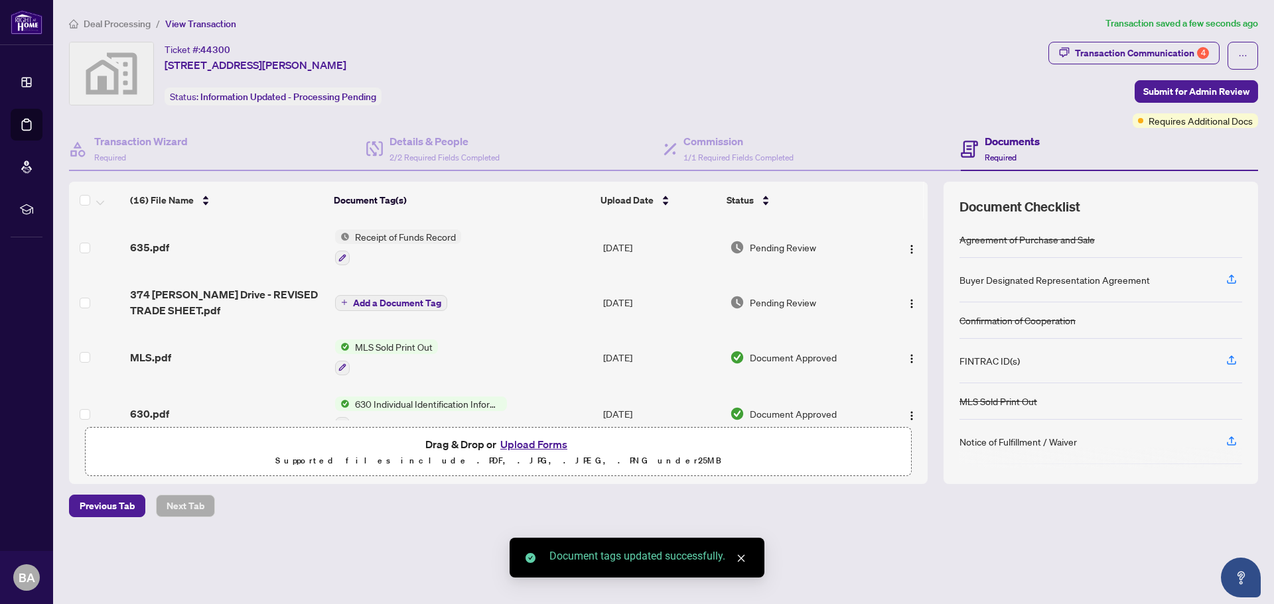
click at [528, 449] on button "Upload Forms" at bounding box center [533, 444] width 75 height 17
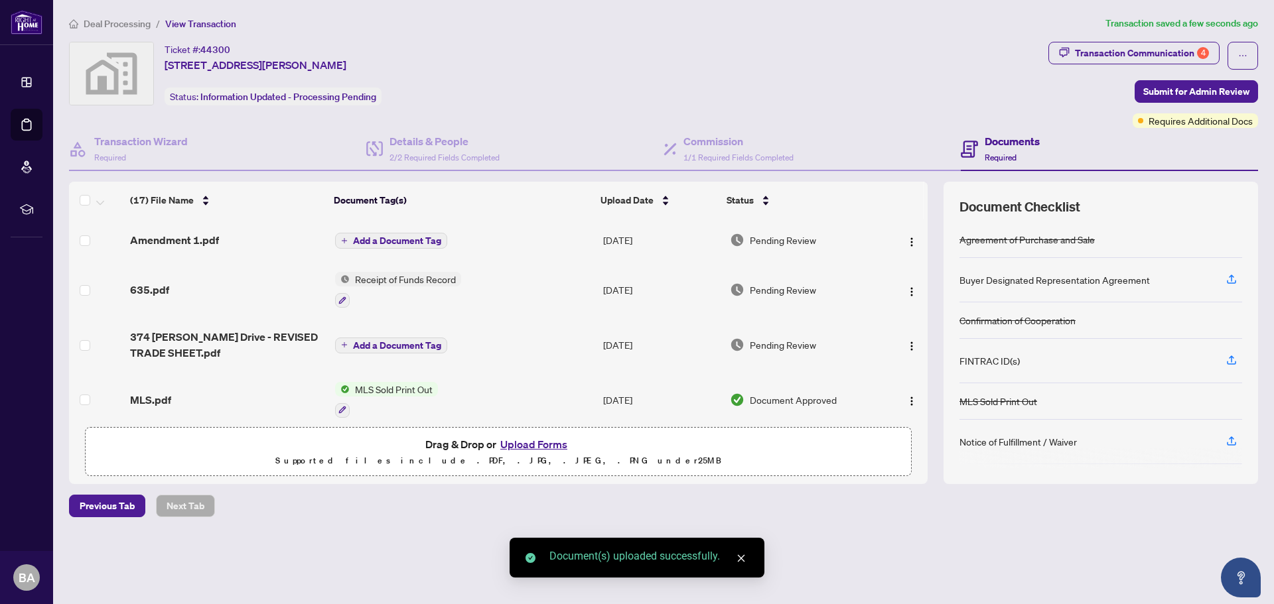
click at [396, 240] on span "Add a Document Tag" at bounding box center [397, 240] width 88 height 9
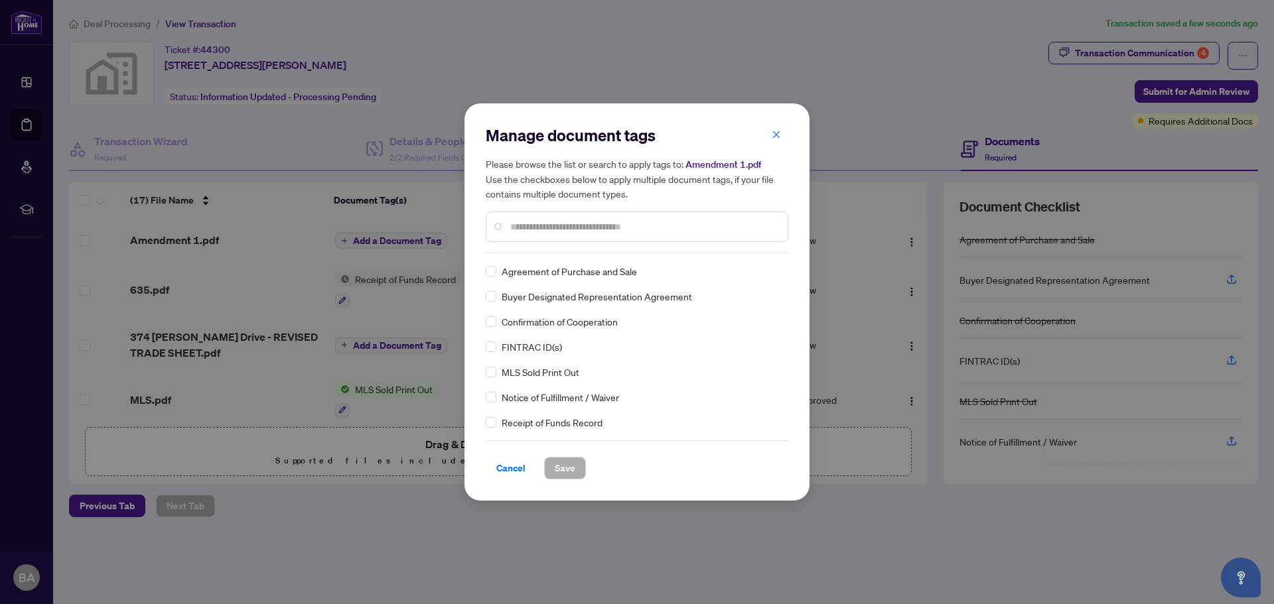
click at [533, 228] on input "text" at bounding box center [643, 227] width 267 height 15
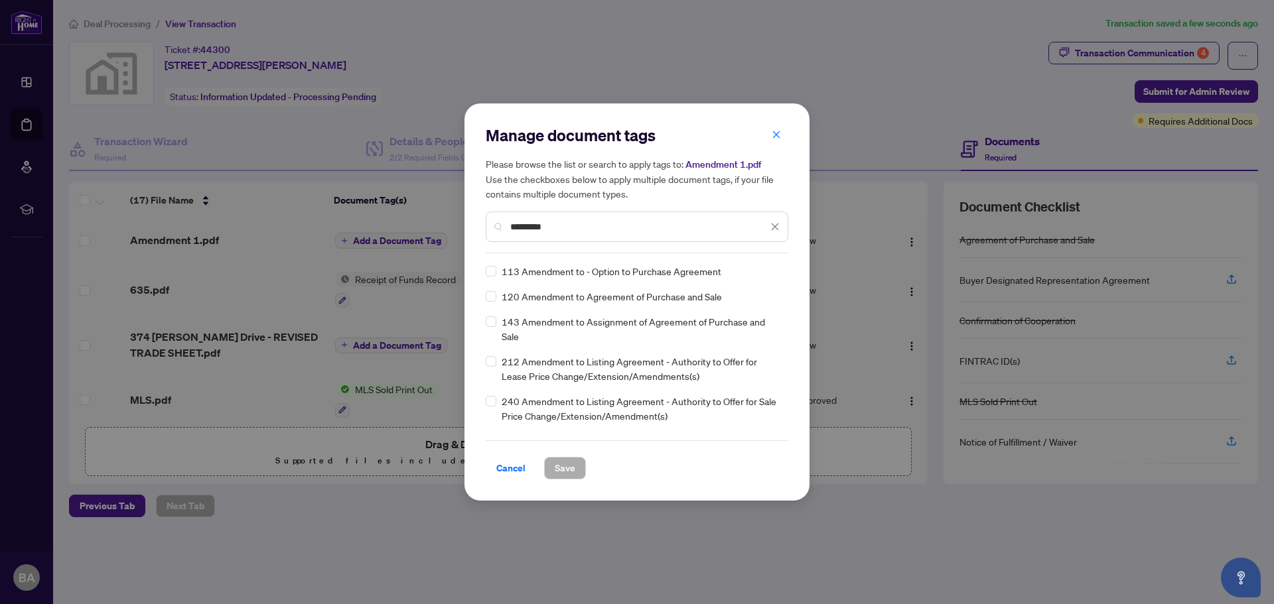
type input "*********"
click at [555, 462] on span "Save" at bounding box center [565, 468] width 21 height 21
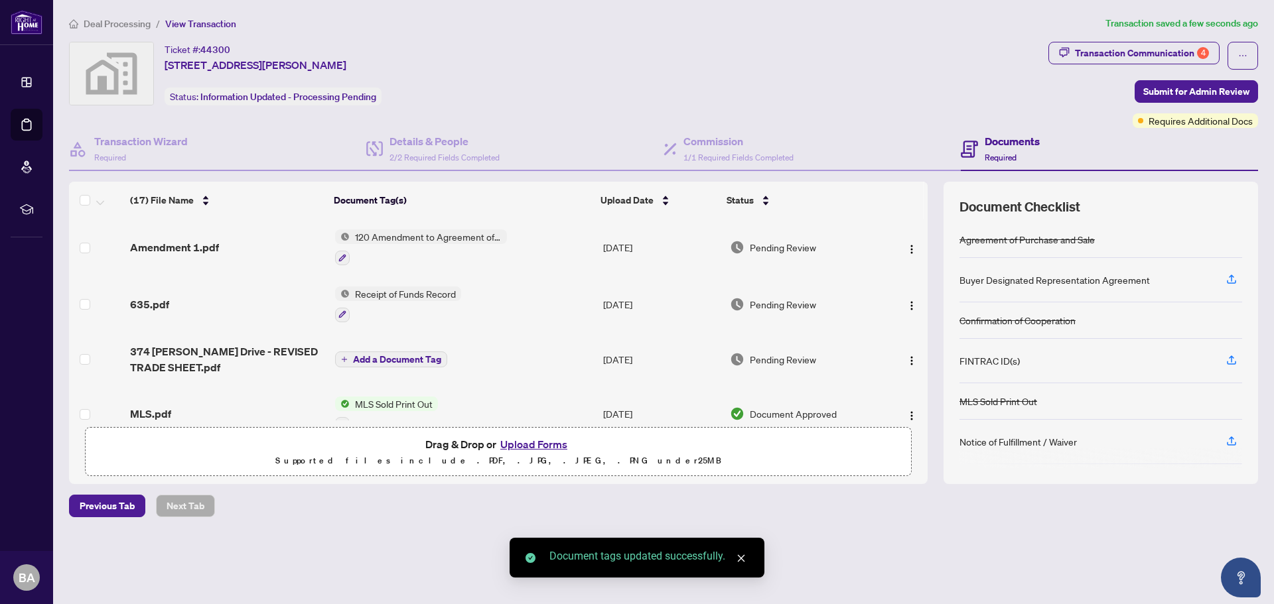
click at [519, 443] on button "Upload Forms" at bounding box center [533, 444] width 75 height 17
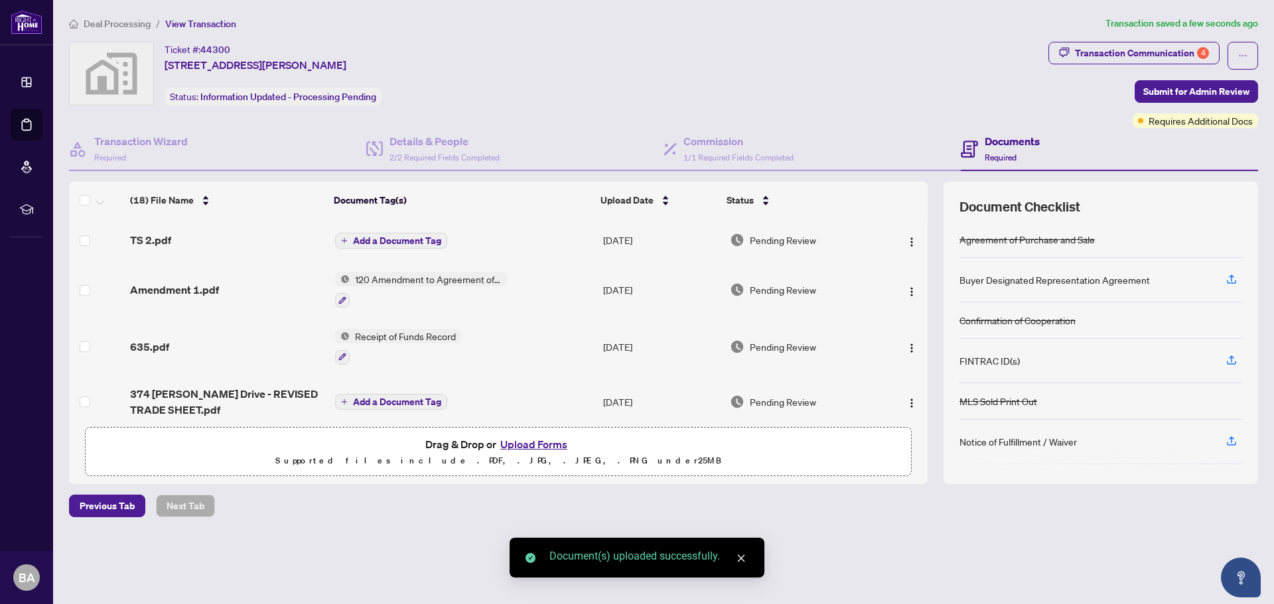
click at [409, 239] on span "Add a Document Tag" at bounding box center [397, 240] width 88 height 9
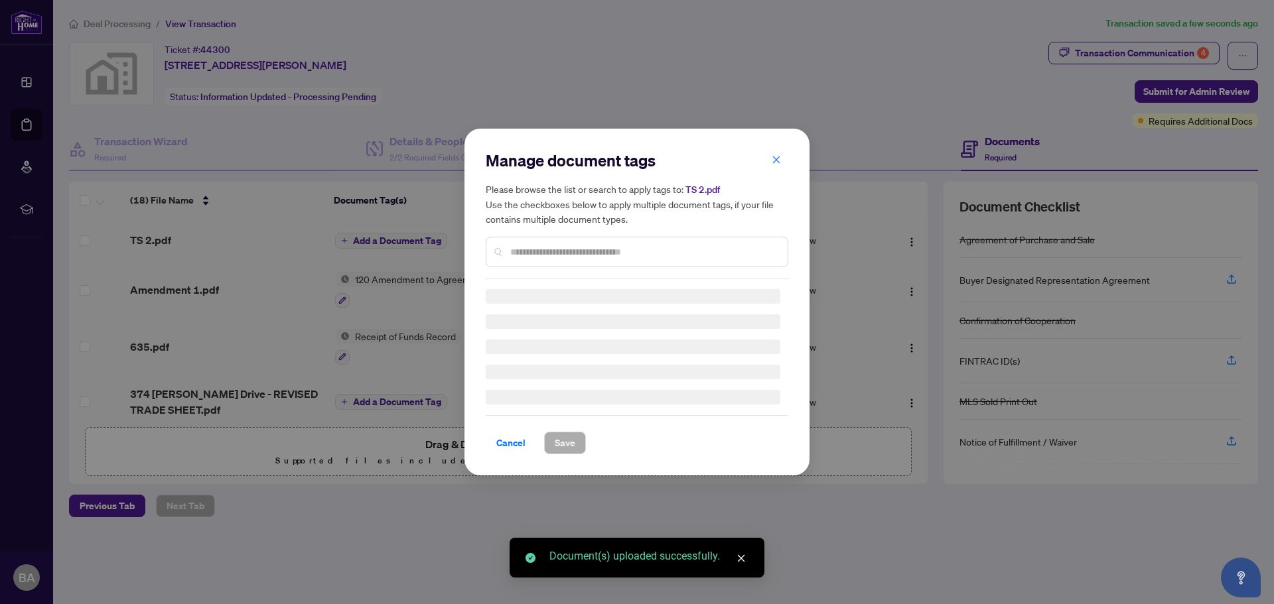
click at [537, 246] on div "Manage document tags Please browse the list or search to apply tags to: TS 2.pd…" at bounding box center [637, 214] width 303 height 129
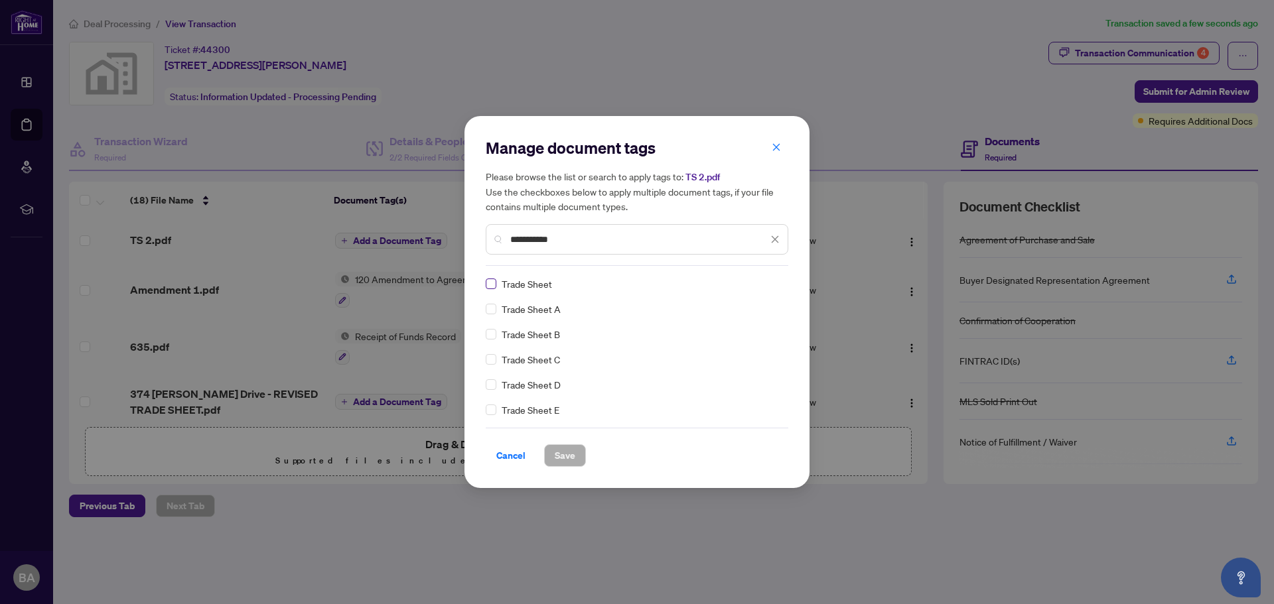
type input "**********"
click at [559, 458] on span "Save" at bounding box center [565, 455] width 21 height 21
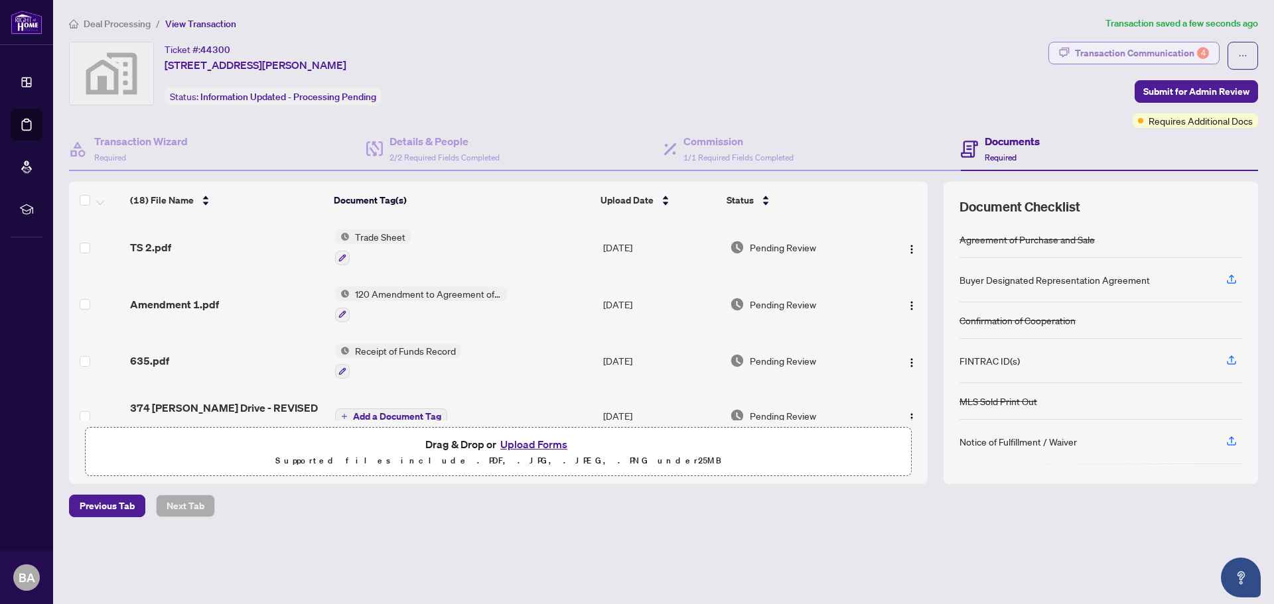
click at [1192, 50] on div "Transaction Communication 4" at bounding box center [1142, 52] width 134 height 21
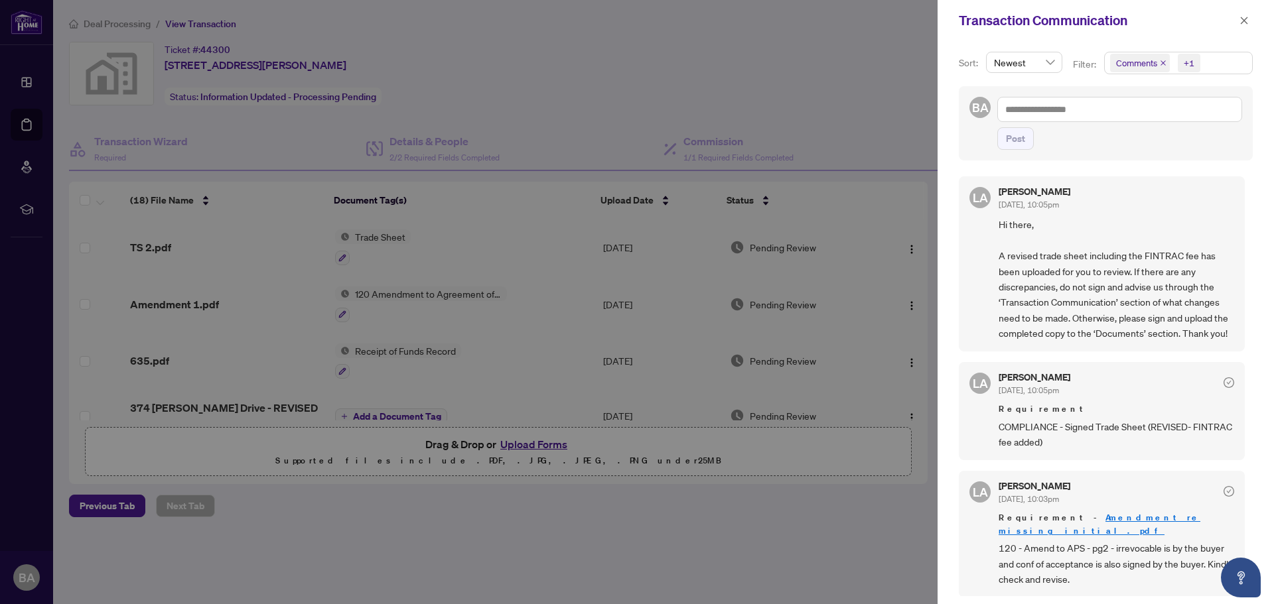
click at [1190, 64] on div "+1" at bounding box center [1189, 62] width 11 height 13
click at [1186, 62] on div "+1" at bounding box center [1189, 62] width 11 height 13
click at [1179, 63] on span "+1" at bounding box center [1189, 63] width 23 height 19
click at [1115, 153] on span "Select Activity History" at bounding box center [1117, 155] width 11 height 11
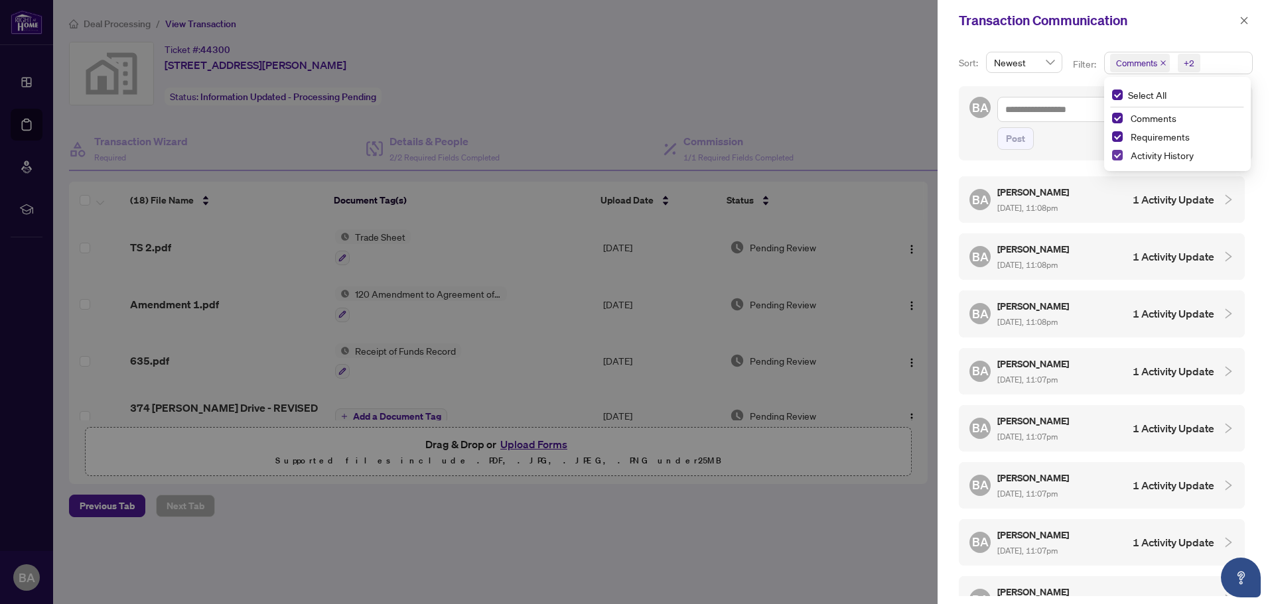
click at [1116, 157] on span "Select Activity History" at bounding box center [1117, 155] width 11 height 11
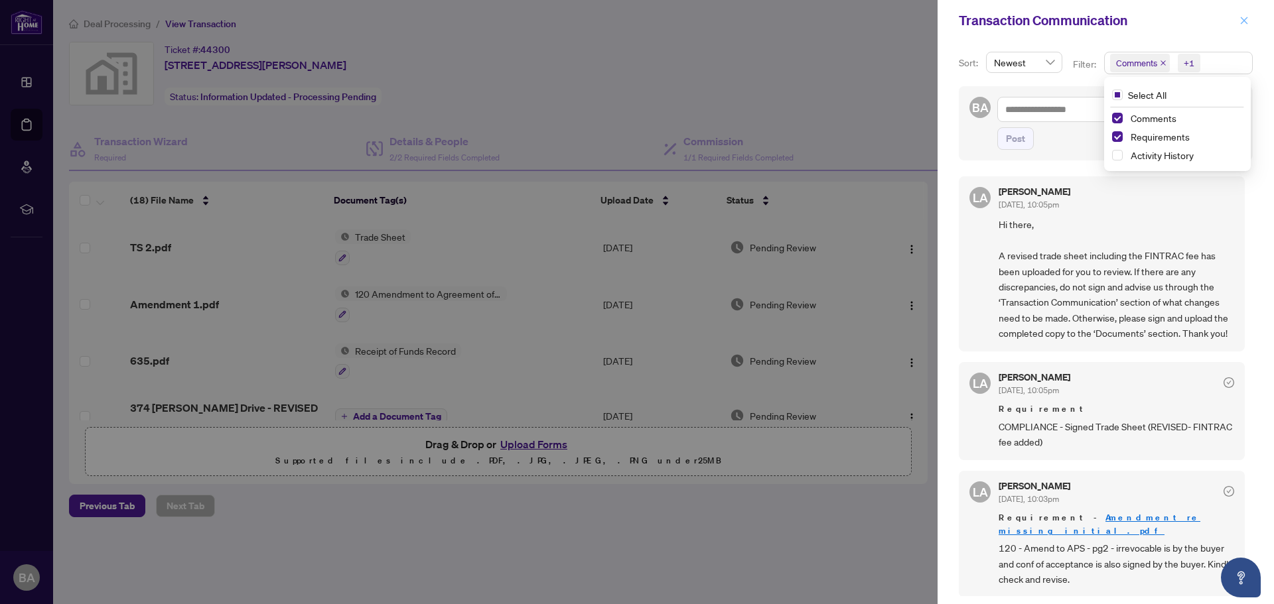
click at [1247, 23] on icon "close" at bounding box center [1243, 20] width 9 height 9
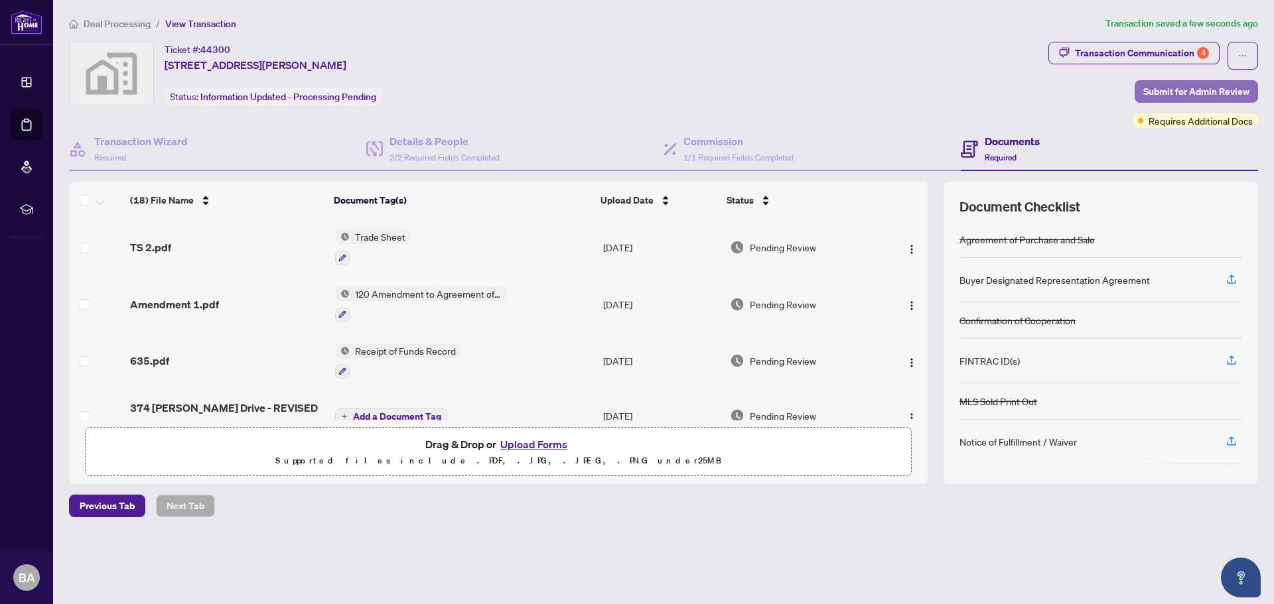
click at [1203, 92] on span "Submit for Admin Review" at bounding box center [1196, 91] width 106 height 21
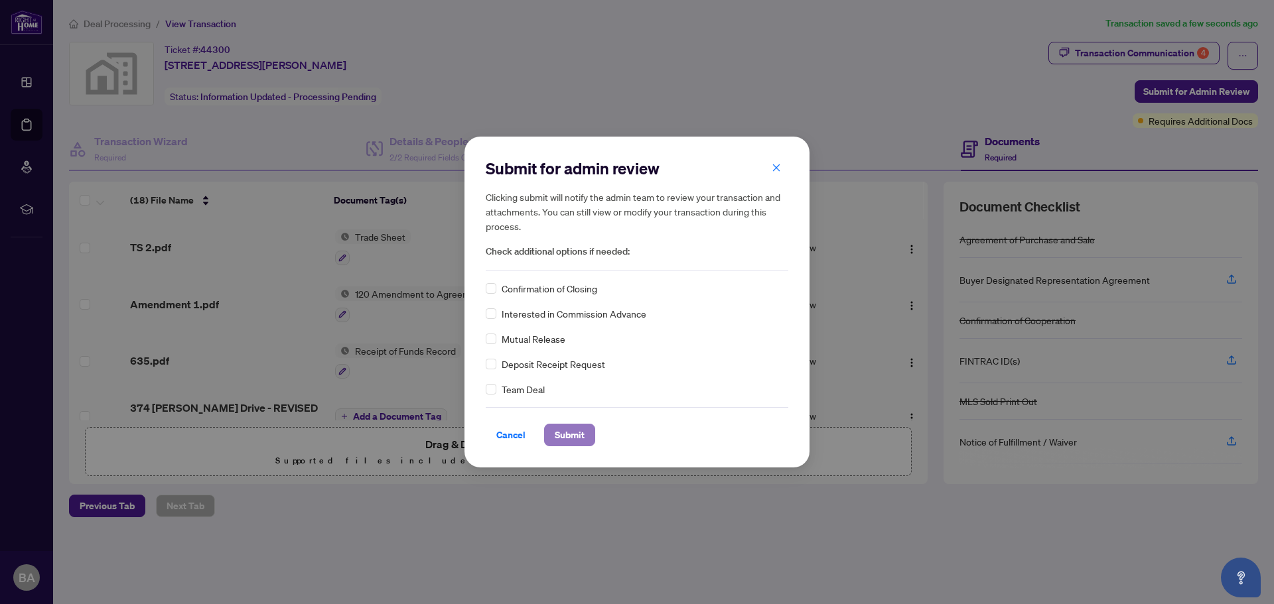
click at [558, 439] on span "Submit" at bounding box center [570, 435] width 30 height 21
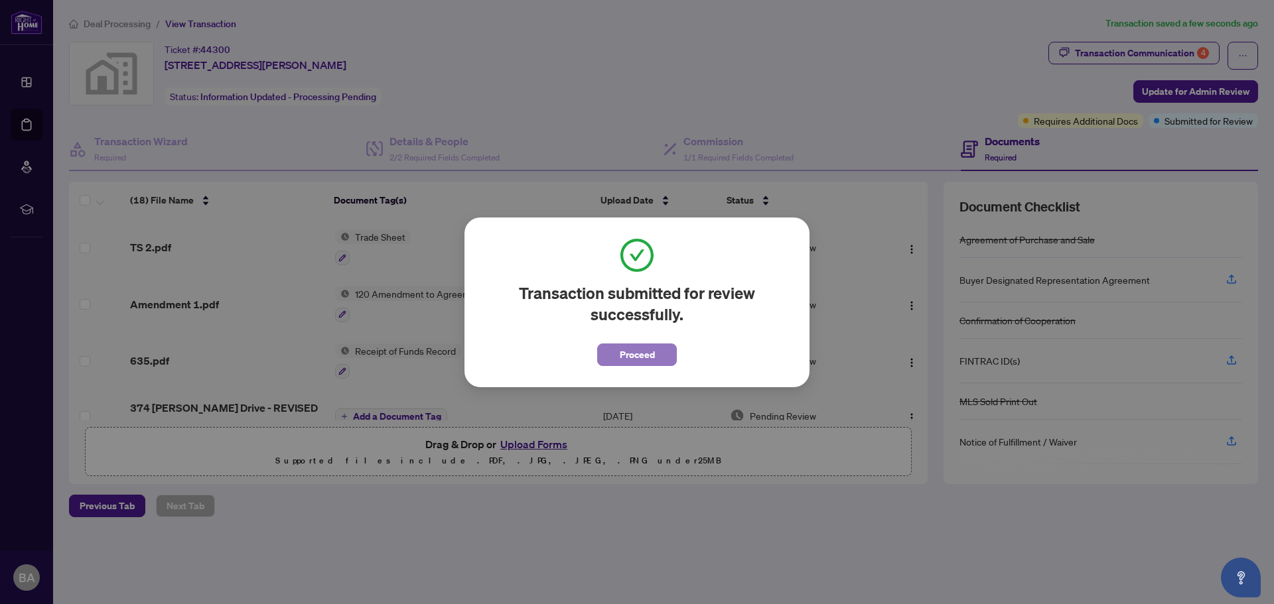
click at [643, 356] on span "Proceed" at bounding box center [637, 354] width 35 height 21
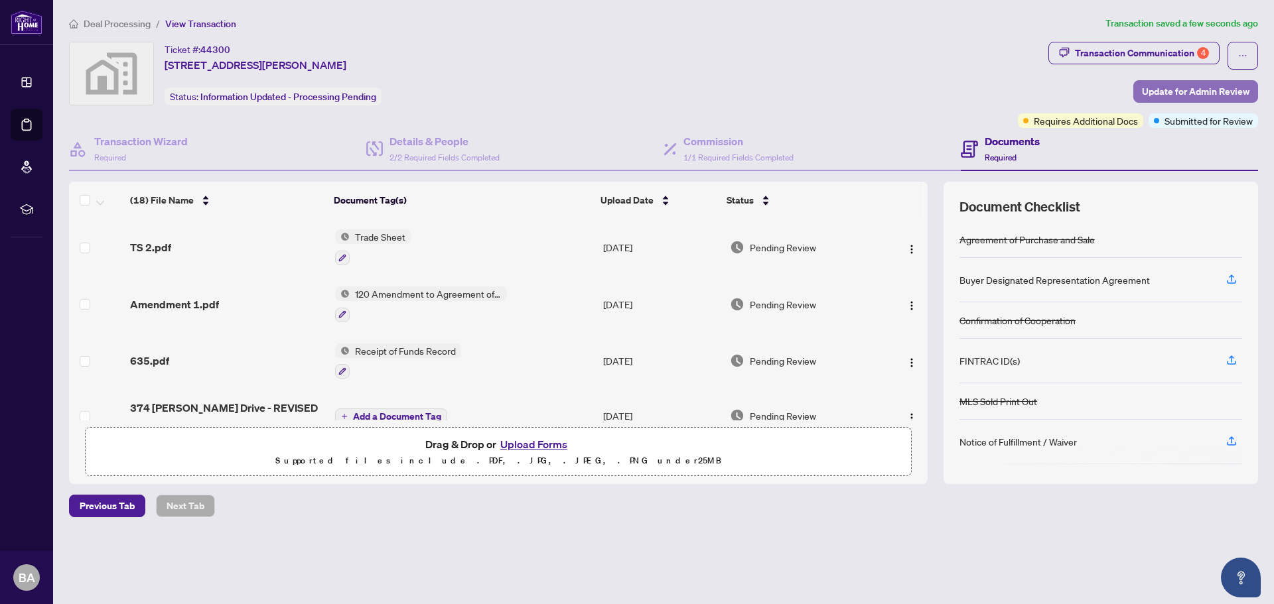
click at [1234, 90] on span "Update for Admin Review" at bounding box center [1195, 91] width 107 height 21
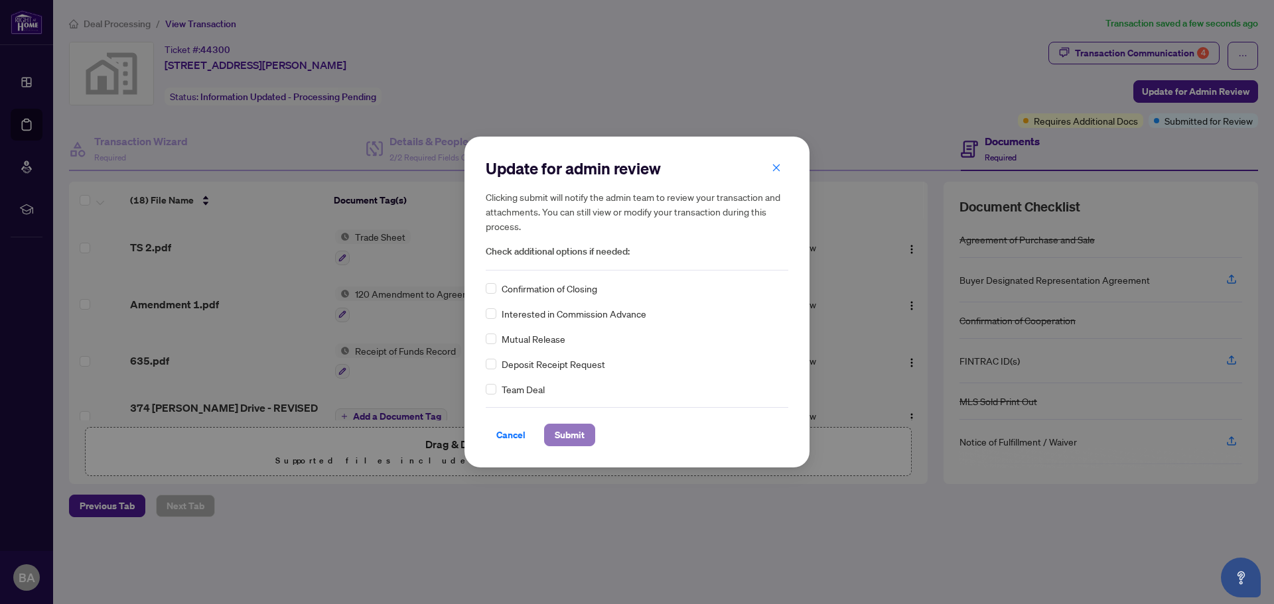
click at [573, 435] on span "Submit" at bounding box center [570, 435] width 30 height 21
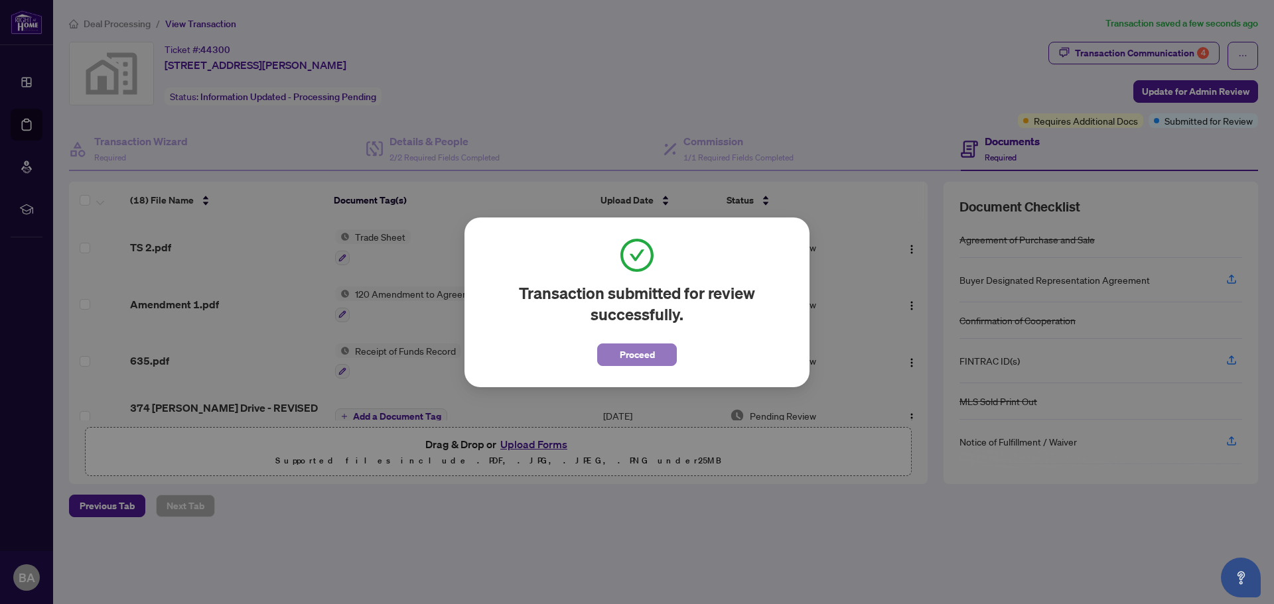
click at [650, 357] on span "Proceed" at bounding box center [637, 354] width 35 height 21
